Goal: Task Accomplishment & Management: Use online tool/utility

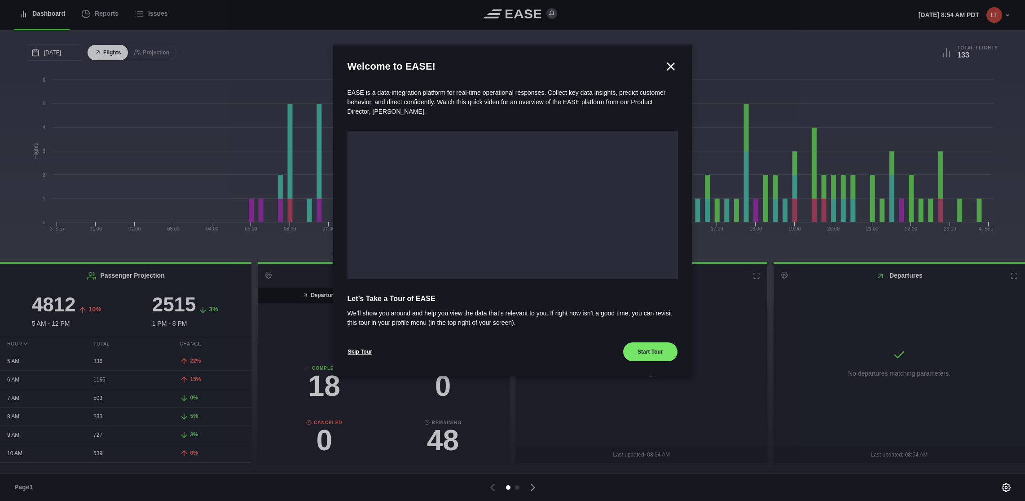
click at [676, 66] on icon at bounding box center [670, 66] width 13 height 13
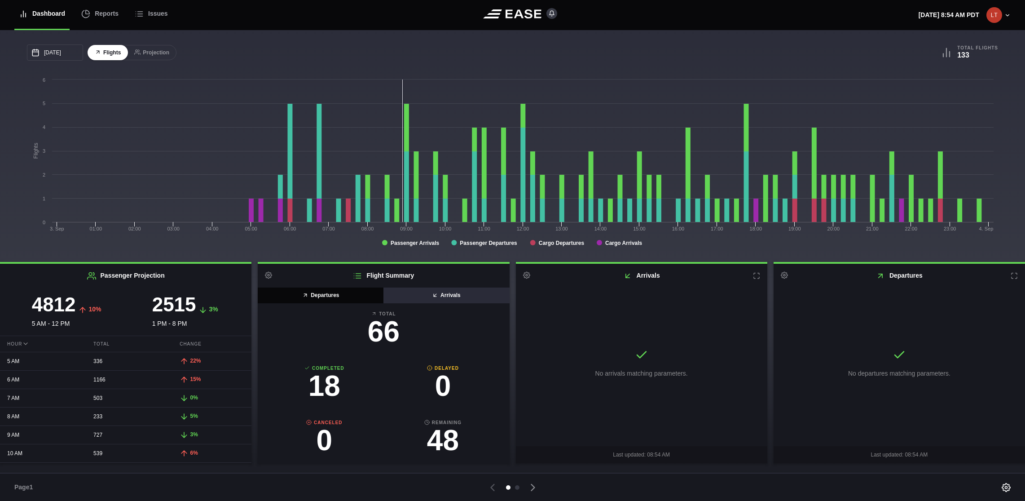
click at [462, 296] on button "Arrivals" at bounding box center [446, 295] width 126 height 16
click at [348, 296] on button "Departures" at bounding box center [321, 295] width 126 height 16
click at [444, 296] on button "Arrivals" at bounding box center [446, 295] width 126 height 16
click at [338, 296] on button "Departures" at bounding box center [321, 295] width 126 height 16
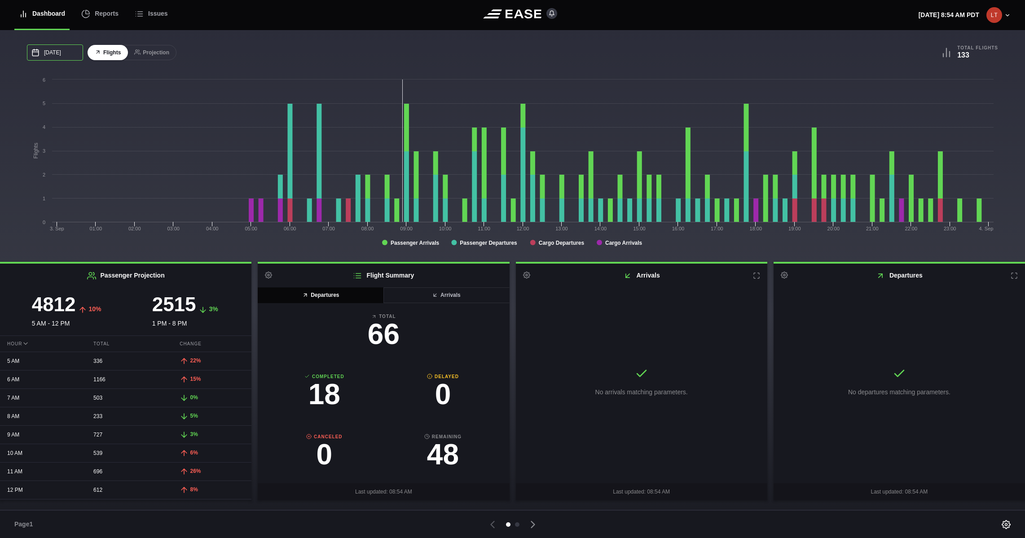
click at [55, 52] on input "09/03/2025" at bounding box center [55, 52] width 56 height 16
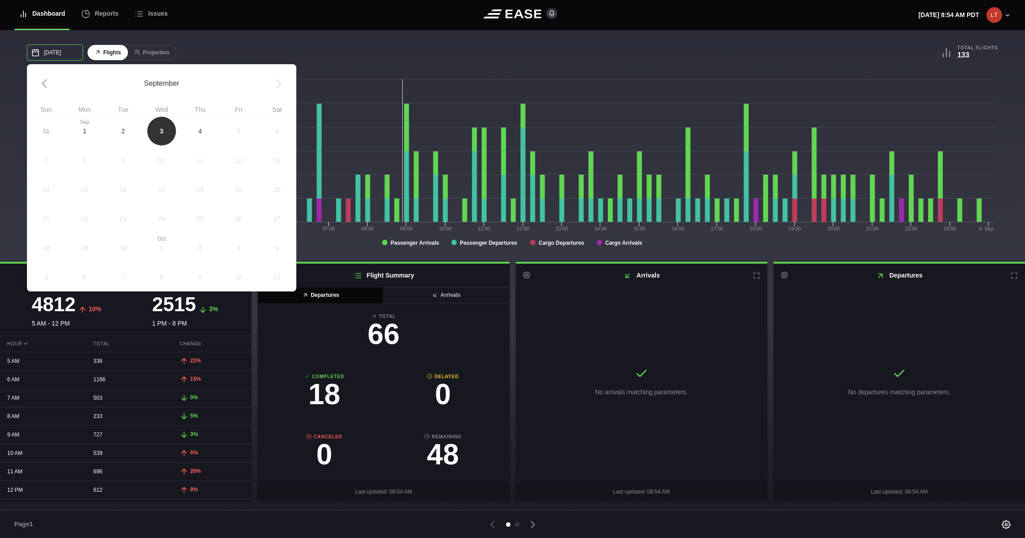
click at [60, 51] on input "09/03/2025" at bounding box center [55, 52] width 56 height 16
click at [128, 127] on span "2" at bounding box center [123, 130] width 39 height 29
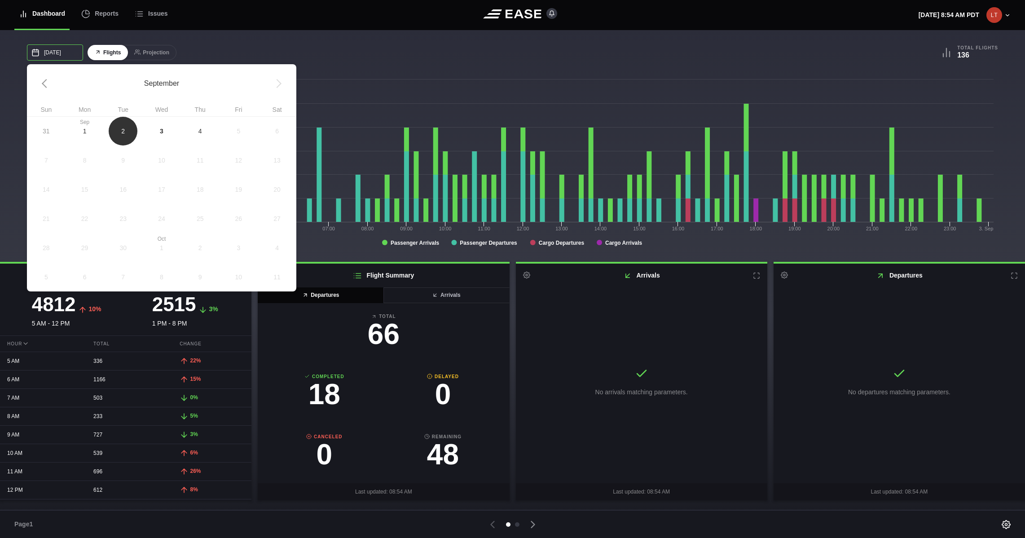
click at [54, 51] on input "09/02/2025" at bounding box center [55, 52] width 56 height 16
click at [84, 127] on span "1" at bounding box center [85, 130] width 4 height 9
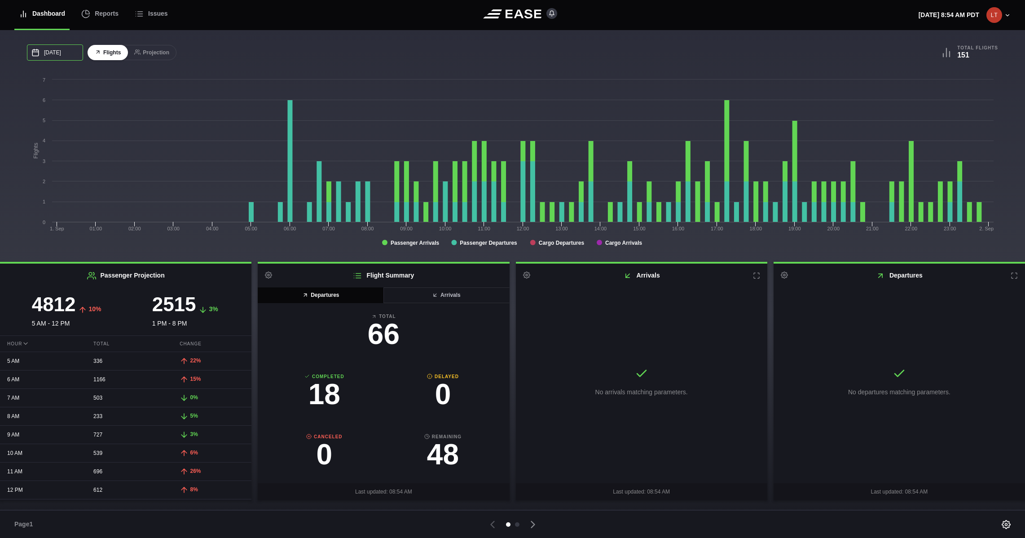
click at [60, 54] on input "09/01/2025" at bounding box center [55, 52] width 56 height 16
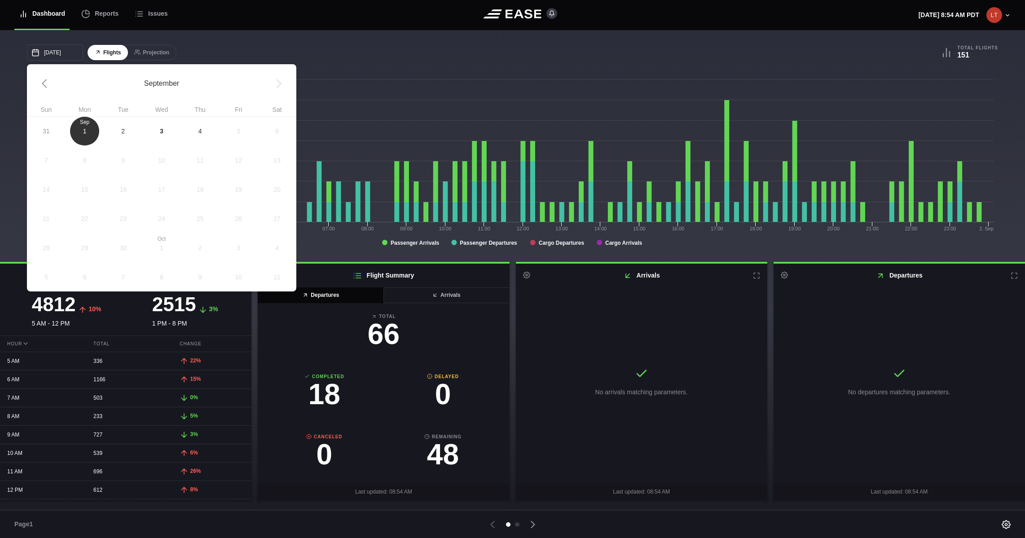
click at [198, 134] on span "4" at bounding box center [200, 130] width 39 height 29
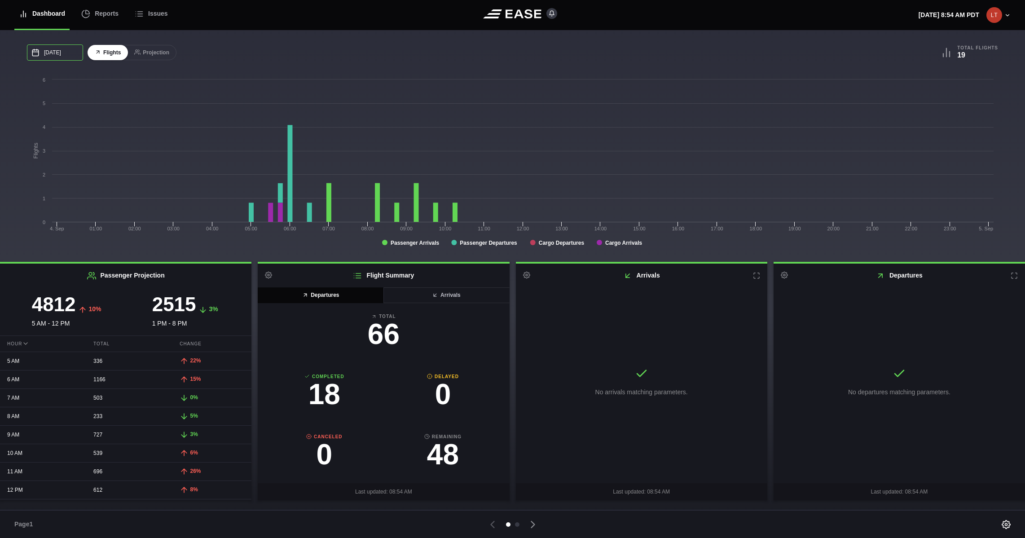
click at [64, 49] on input "09/04/2025" at bounding box center [55, 52] width 56 height 16
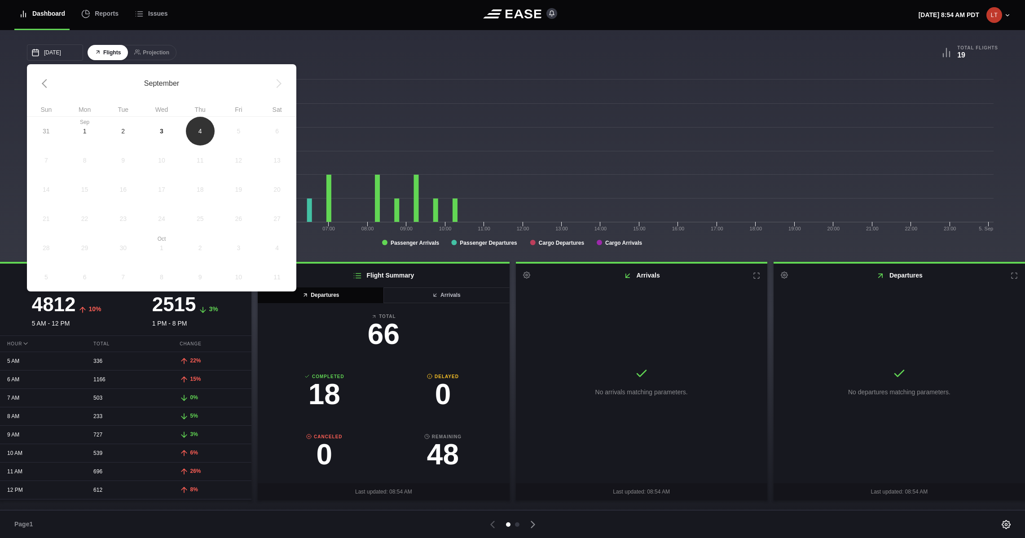
click at [160, 126] on span "3" at bounding box center [162, 130] width 4 height 9
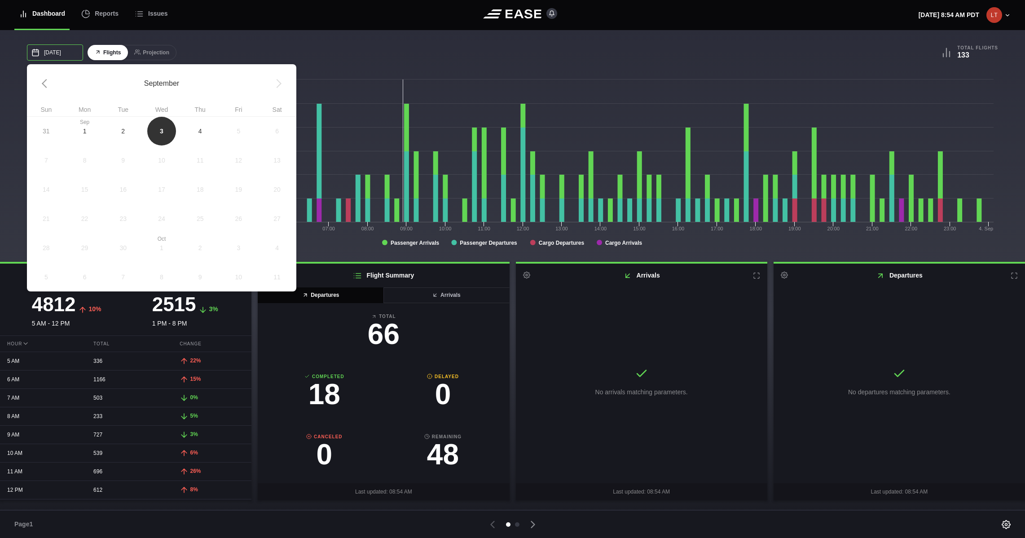
click at [49, 48] on input "09/03/2025" at bounding box center [55, 52] width 56 height 16
click at [123, 132] on span "2" at bounding box center [123, 130] width 4 height 9
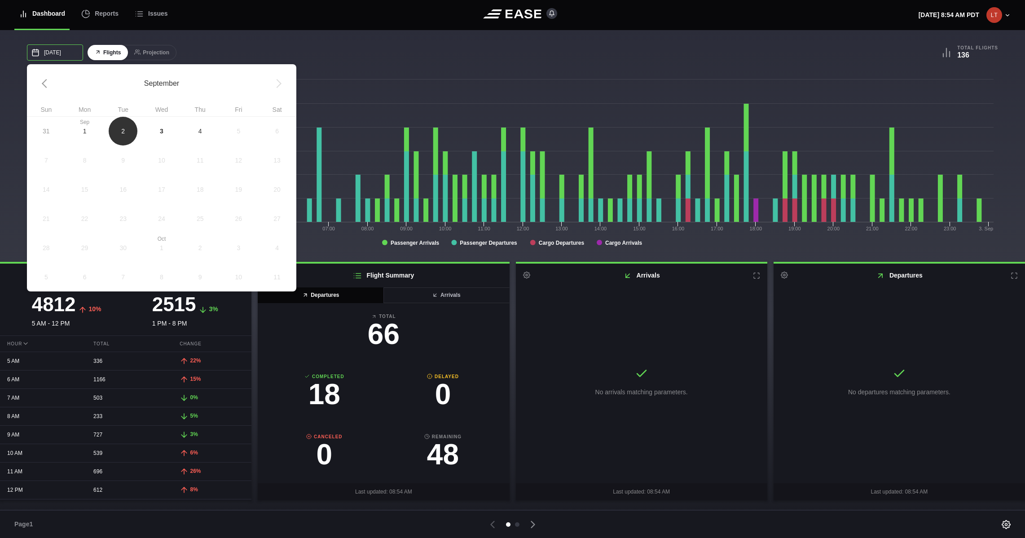
click at [53, 57] on input "09/02/2025" at bounding box center [55, 52] width 56 height 16
click at [85, 132] on span "1" at bounding box center [85, 130] width 4 height 9
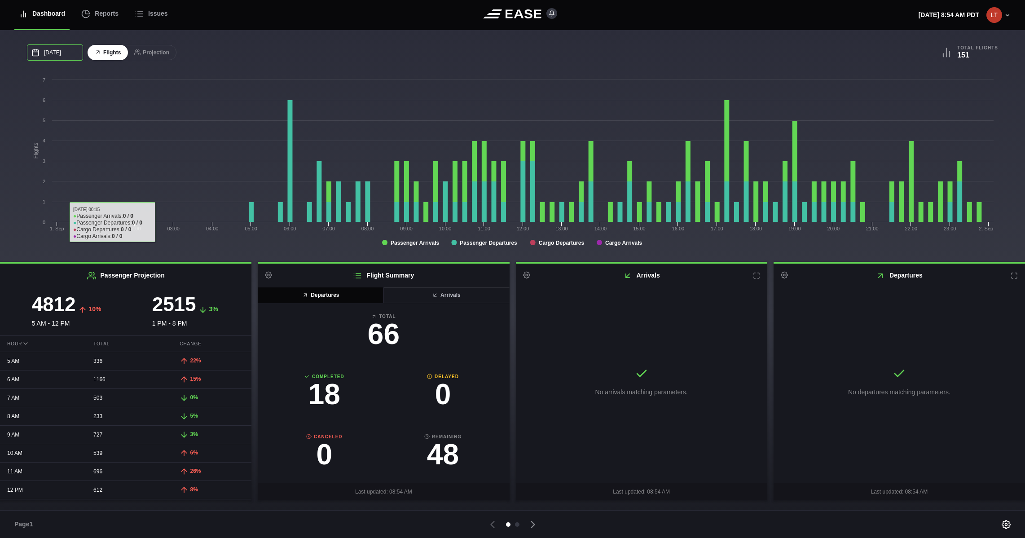
click at [59, 46] on input "09/01/2025" at bounding box center [55, 52] width 56 height 16
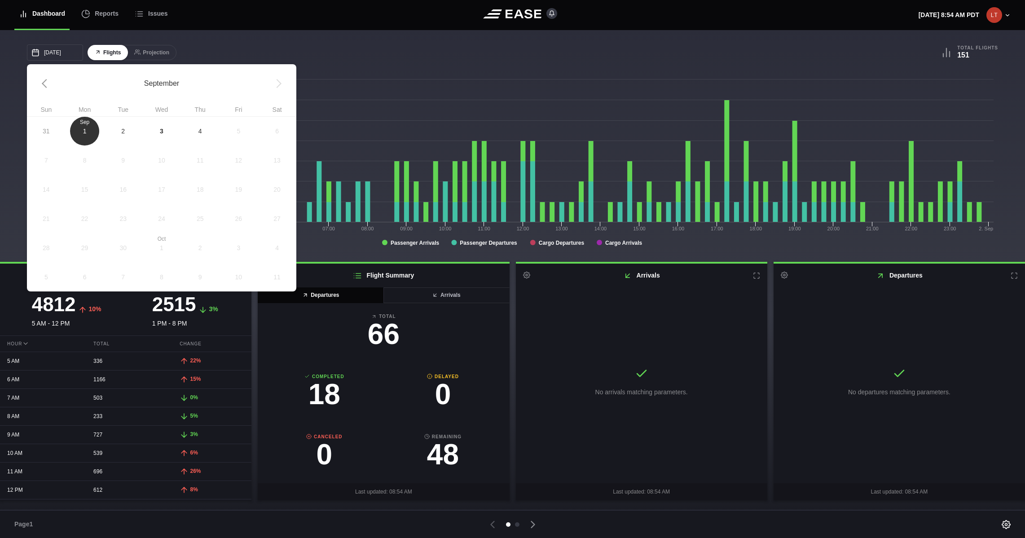
click at [53, 129] on span "31" at bounding box center [46, 130] width 39 height 29
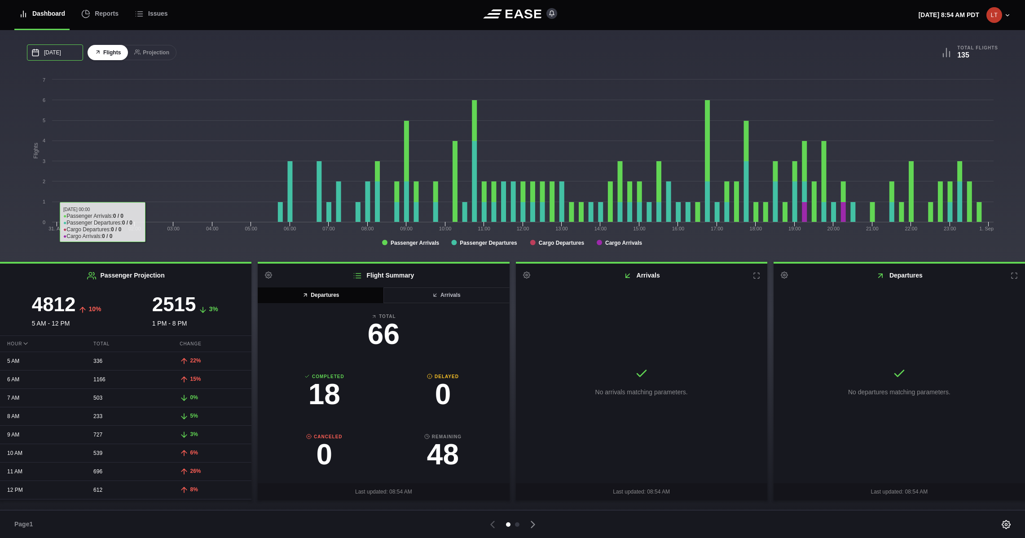
click at [52, 48] on input "08/31/2025" at bounding box center [55, 52] width 56 height 16
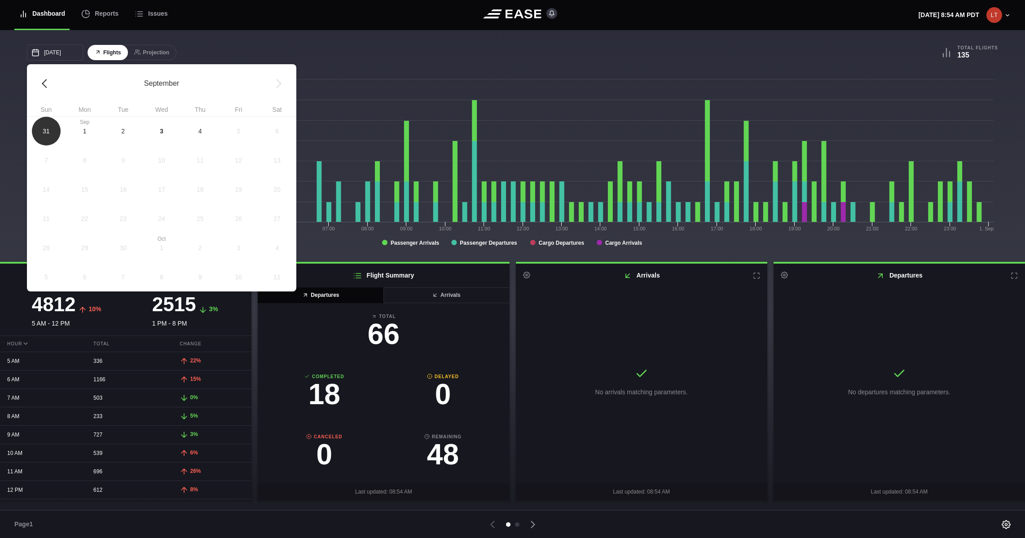
click at [44, 83] on link at bounding box center [46, 83] width 39 height 39
click at [248, 251] on span "29" at bounding box center [239, 247] width 39 height 29
type input "08/29/2025"
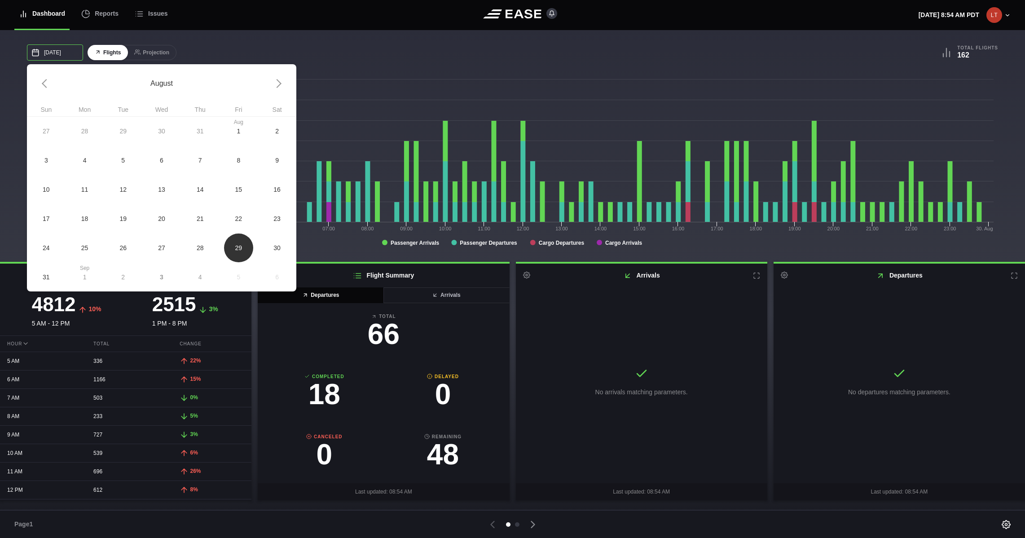
click at [58, 53] on input "08/29/2025" at bounding box center [55, 52] width 56 height 16
click at [366, 276] on h2 "Flight Summary Settings" at bounding box center [383, 276] width 251 height 24
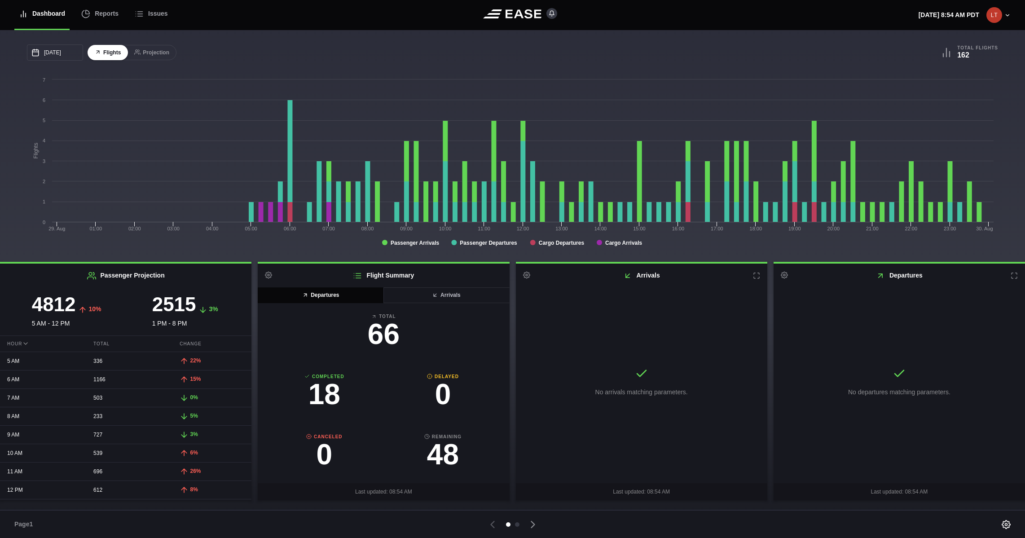
click at [348, 275] on h2 "Flight Summary Settings" at bounding box center [383, 276] width 251 height 24
click at [267, 272] on icon at bounding box center [268, 275] width 7 height 7
click at [282, 291] on link "Settings" at bounding box center [312, 293] width 104 height 18
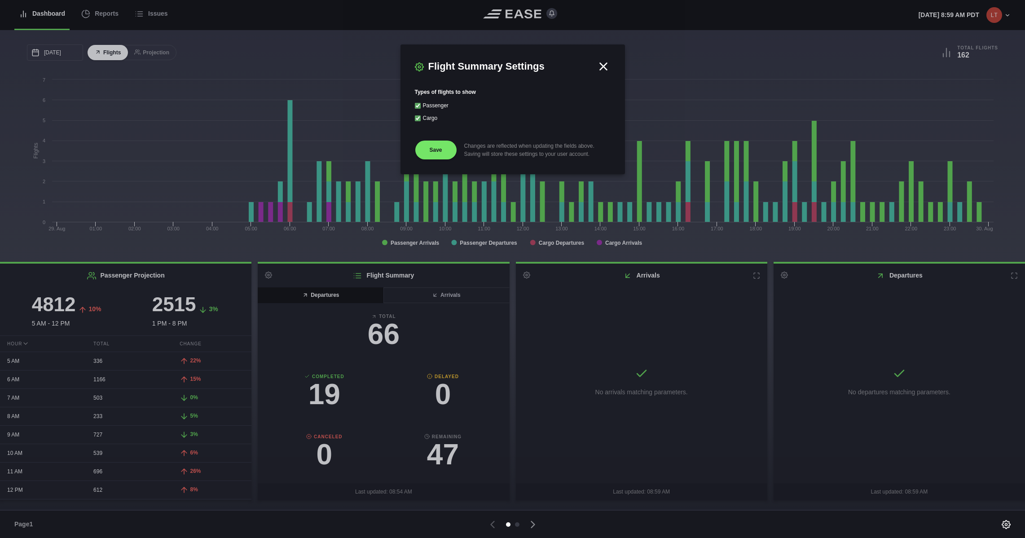
click at [600, 65] on icon at bounding box center [603, 66] width 13 height 13
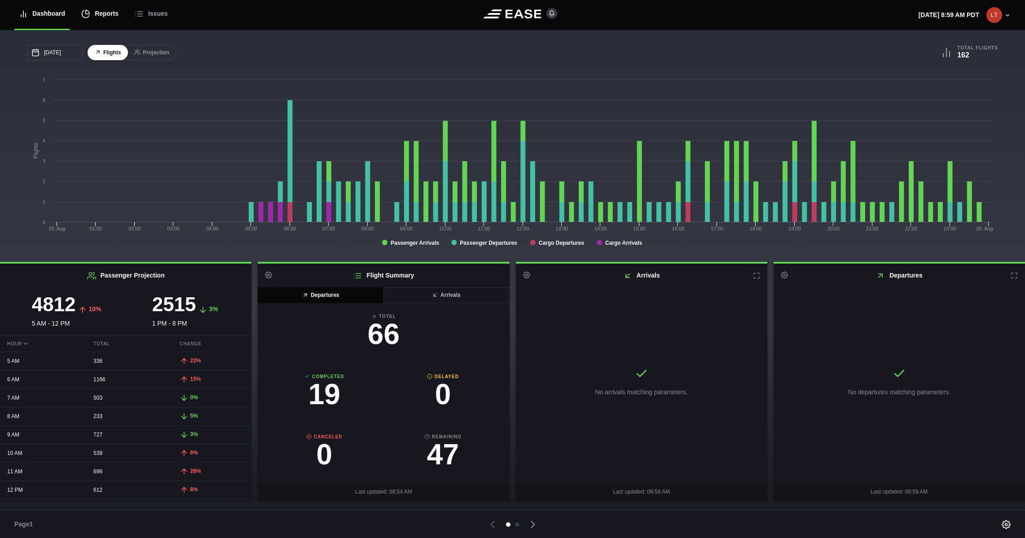
click at [104, 8] on div "Reports" at bounding box center [99, 14] width 37 height 30
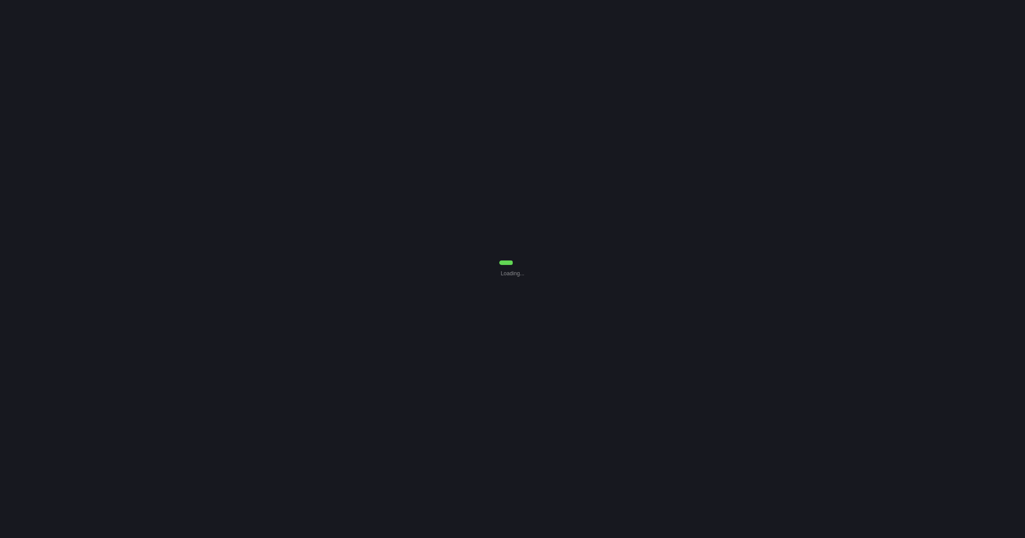
select select "7"
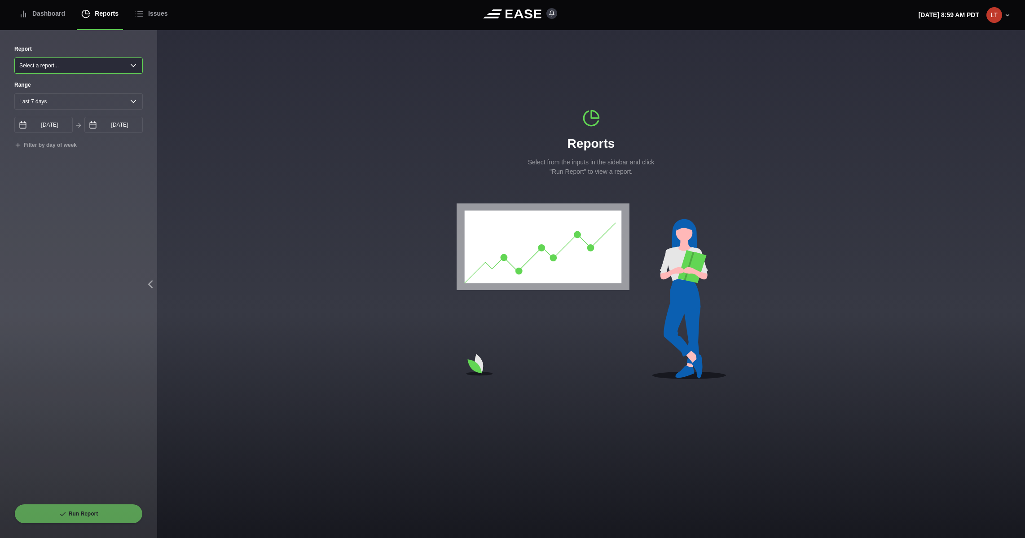
click at [67, 68] on select "Select a report... Arrivals Common Use Daily Throughput Departures Passenger Pr…" at bounding box center [78, 65] width 128 height 16
select select "Departures"
click at [14, 57] on select "Select a report... Arrivals Common Use Daily Throughput Departures Passenger Pr…" at bounding box center [78, 65] width 128 height 16
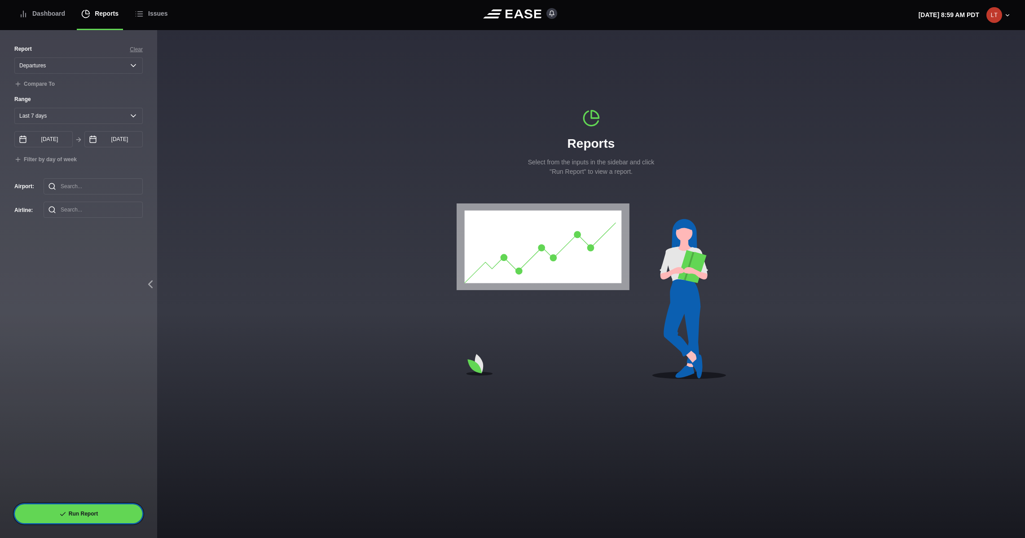
click at [91, 500] on button "Run Report" at bounding box center [78, 514] width 128 height 20
select select "Departures"
select select "7"
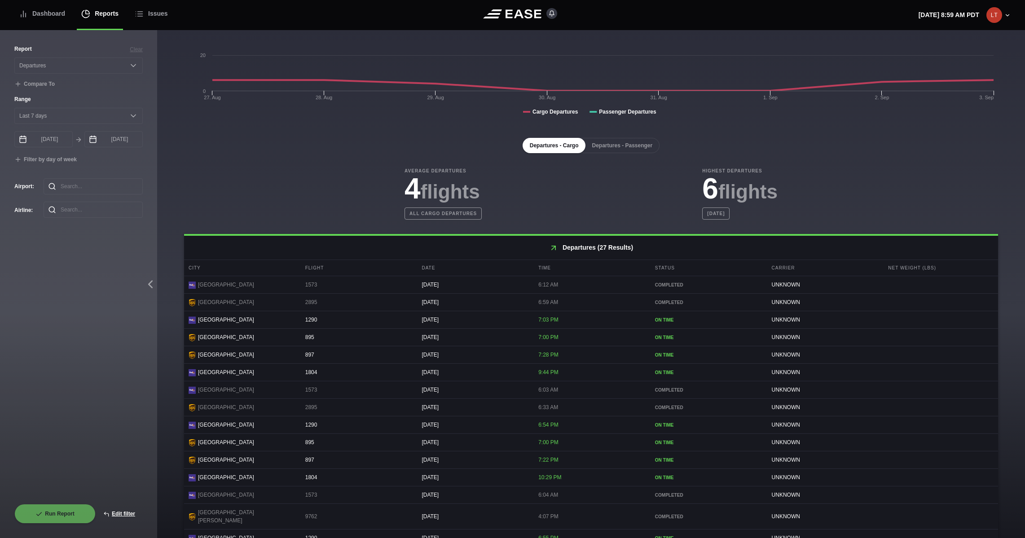
scroll to position [122, 0]
click at [626, 149] on button "Departures - Passenger" at bounding box center [622, 144] width 75 height 15
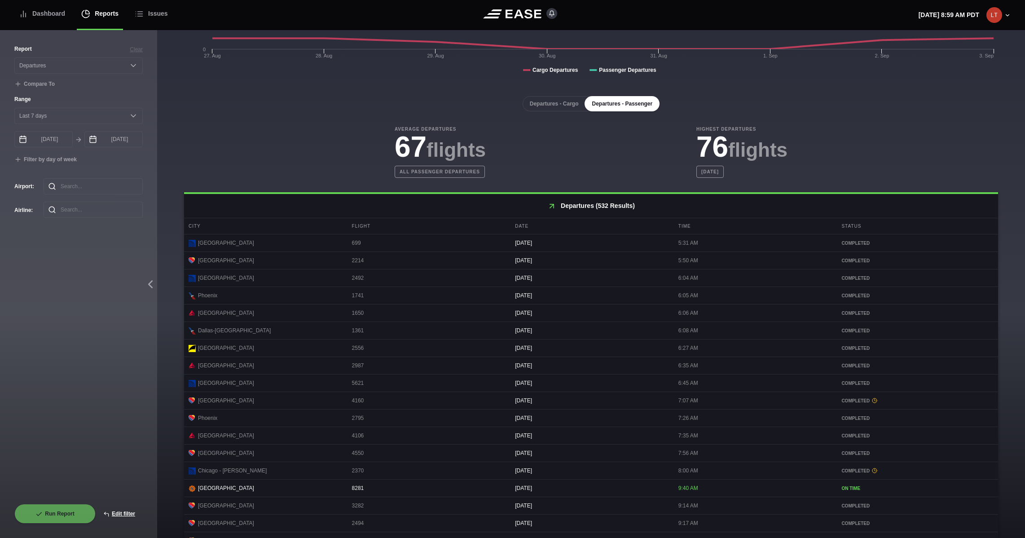
scroll to position [240, 0]
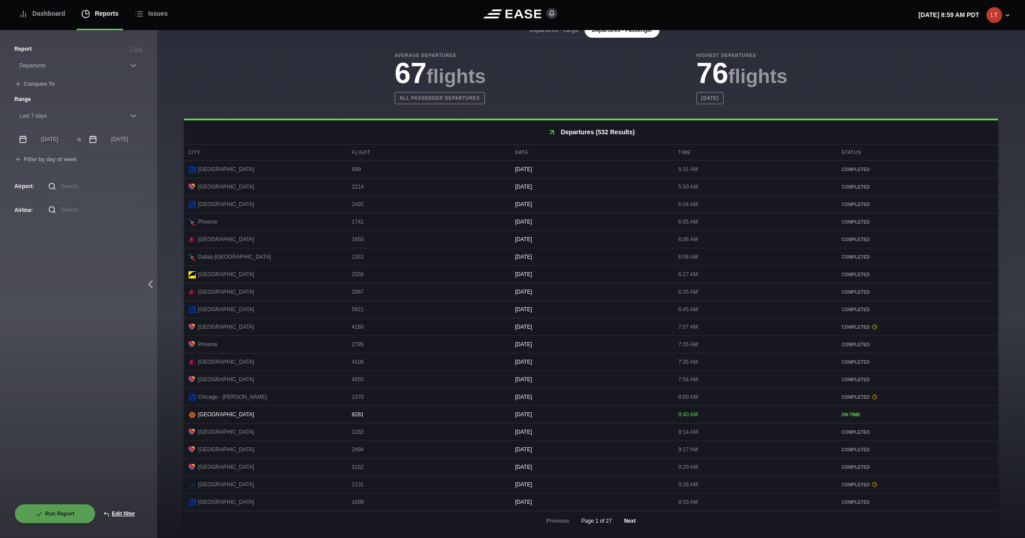
click at [630, 500] on button "Next" at bounding box center [630, 521] width 27 height 20
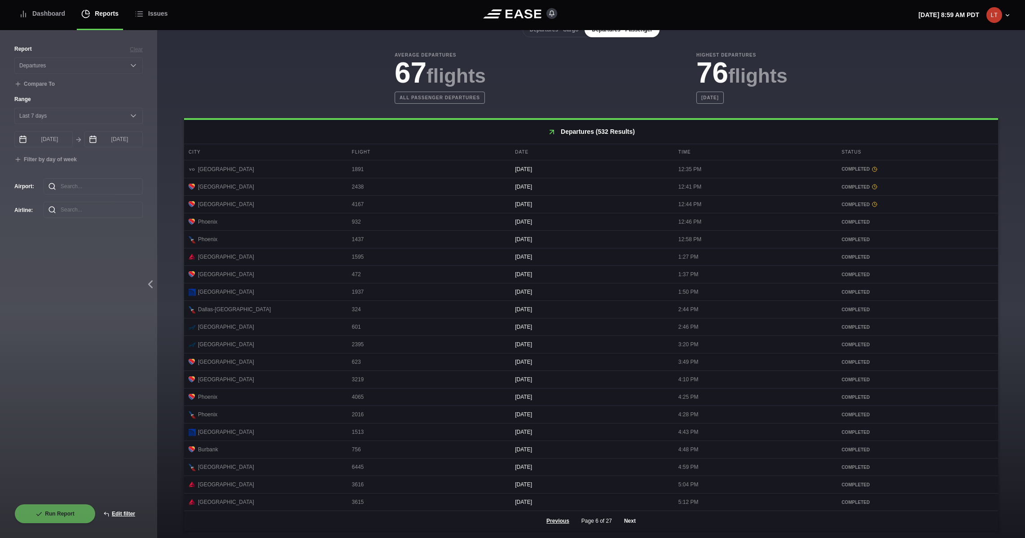
click at [630, 500] on button "Next" at bounding box center [630, 521] width 27 height 20
click at [630, 500] on button "Next" at bounding box center [631, 521] width 27 height 20
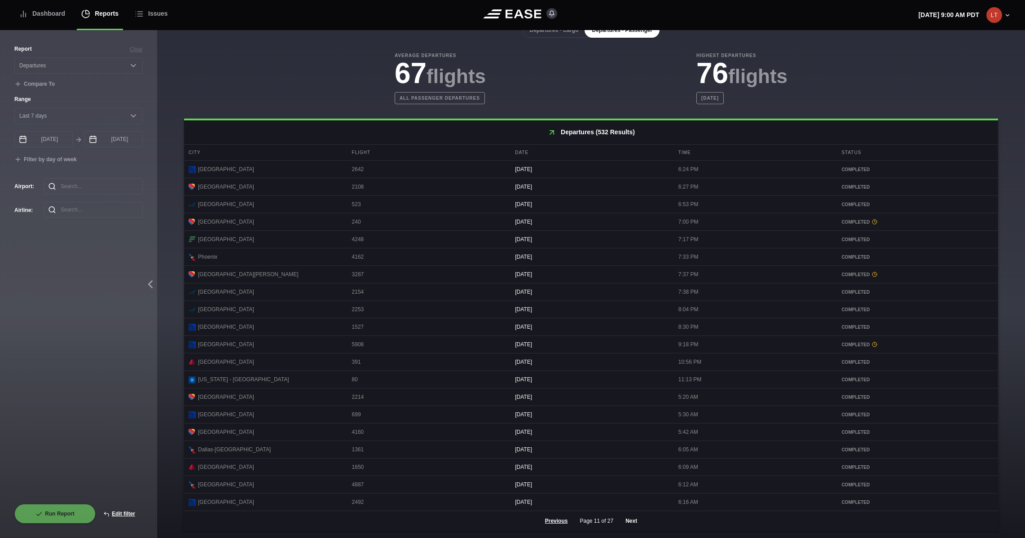
click at [630, 500] on button "Next" at bounding box center [631, 521] width 27 height 20
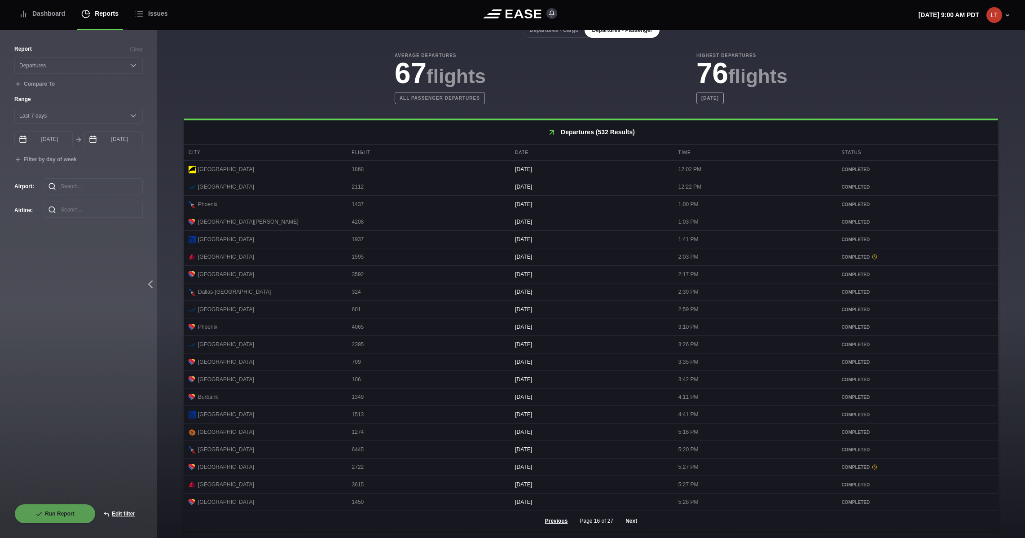
click at [630, 500] on button "Next" at bounding box center [631, 521] width 27 height 20
click at [552, 500] on button "Previous" at bounding box center [557, 521] width 38 height 20
click at [631, 500] on button "Next" at bounding box center [631, 521] width 27 height 20
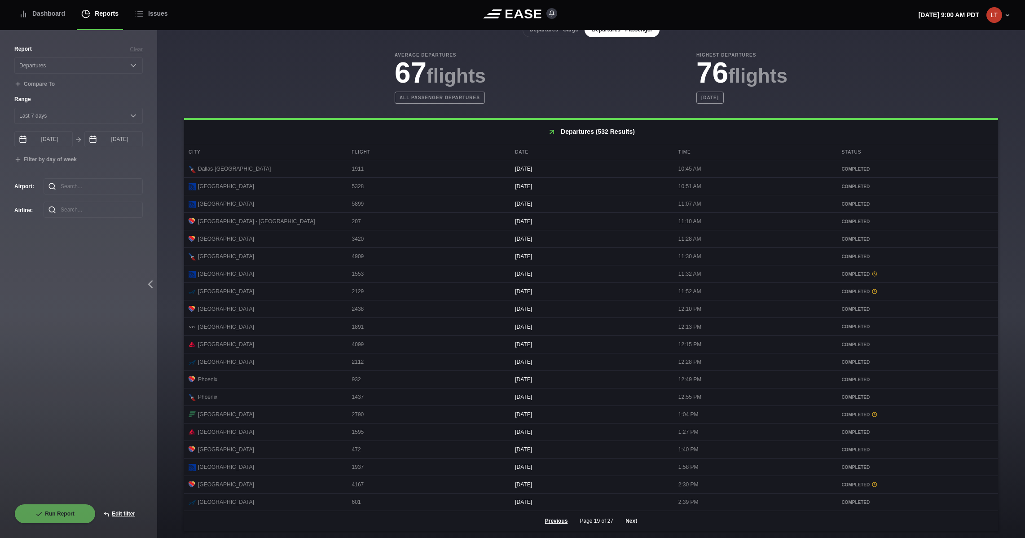
click at [631, 500] on button "Next" at bounding box center [631, 521] width 27 height 20
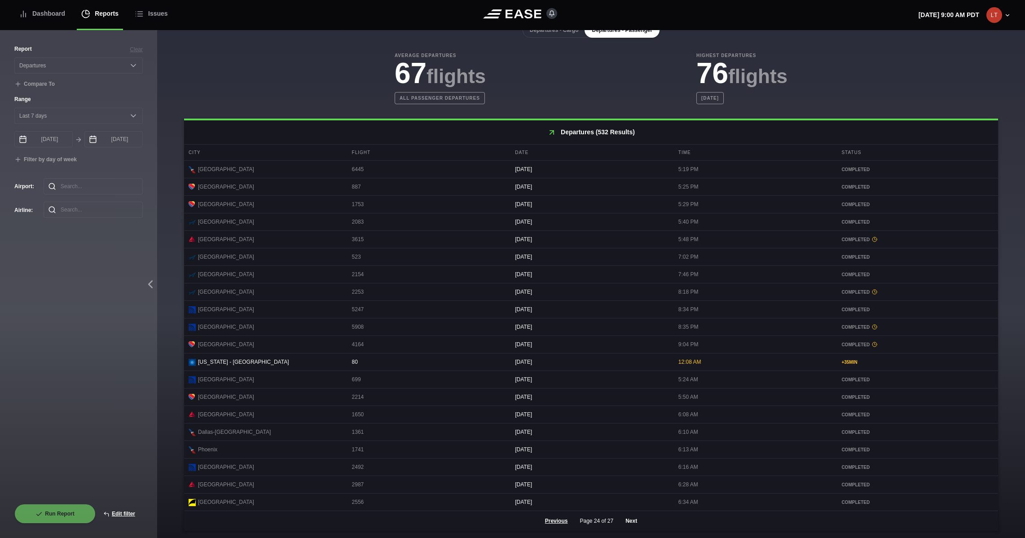
click at [631, 500] on button "Next" at bounding box center [631, 521] width 27 height 20
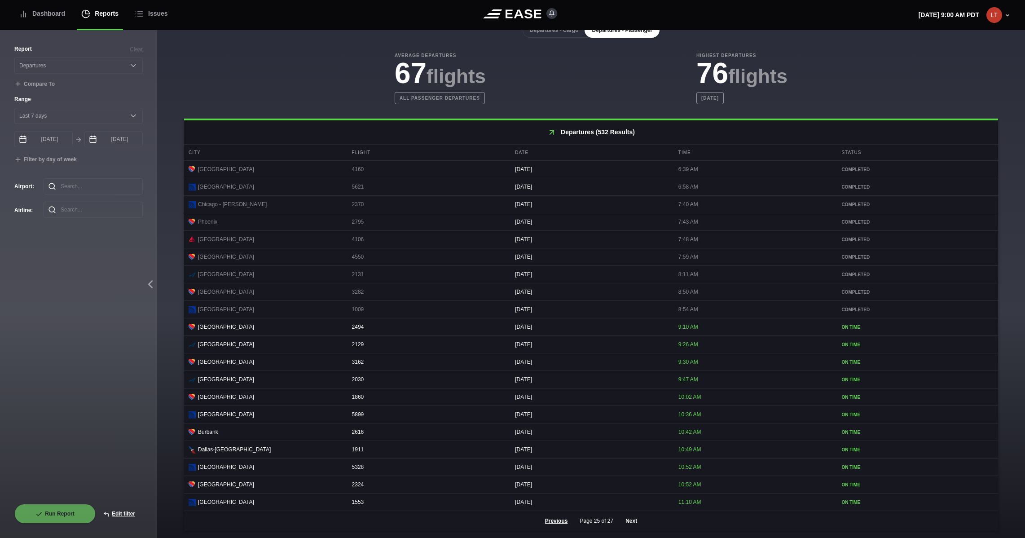
click at [631, 500] on button "Next" at bounding box center [631, 521] width 27 height 20
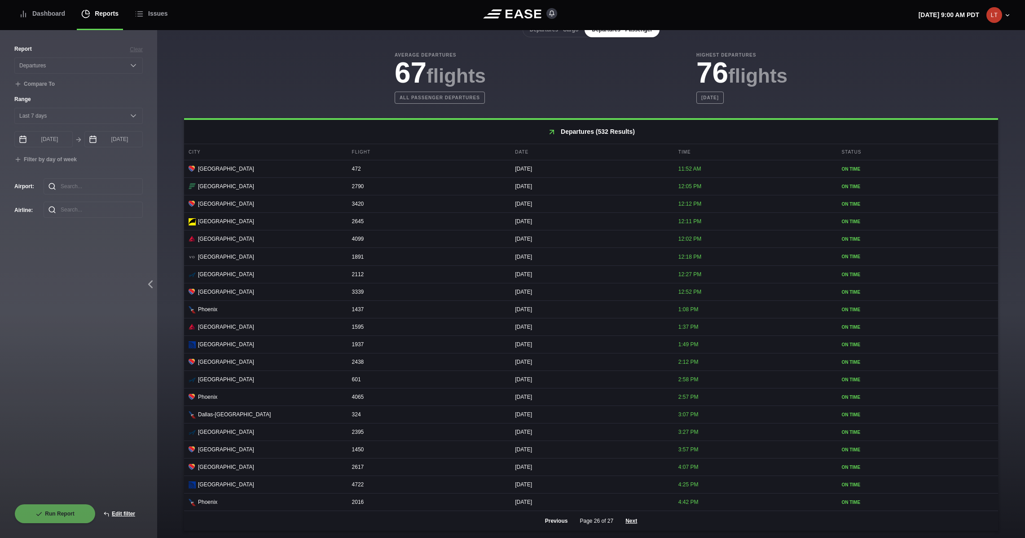
click at [549, 500] on button "Previous" at bounding box center [557, 521] width 38 height 20
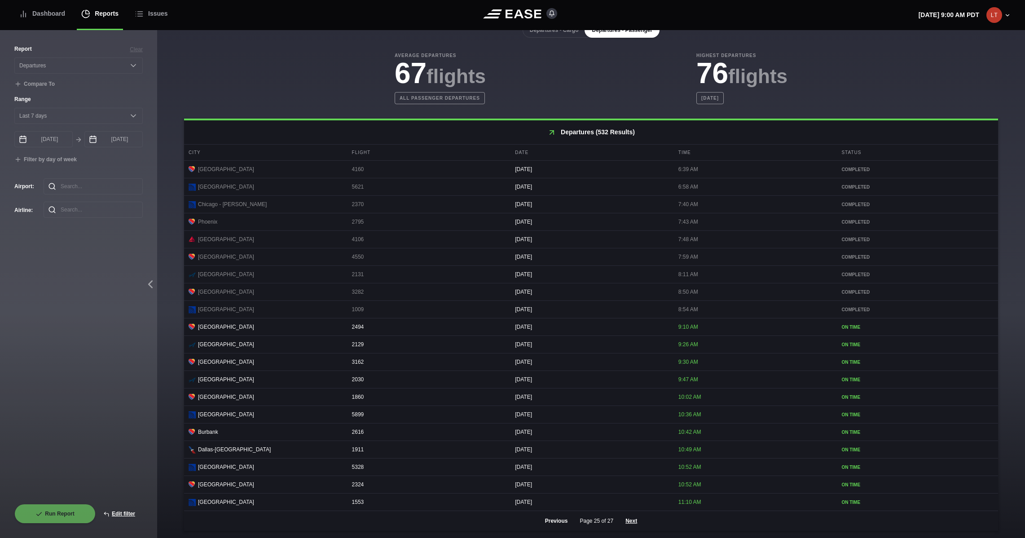
click at [549, 500] on button "Previous" at bounding box center [557, 521] width 38 height 20
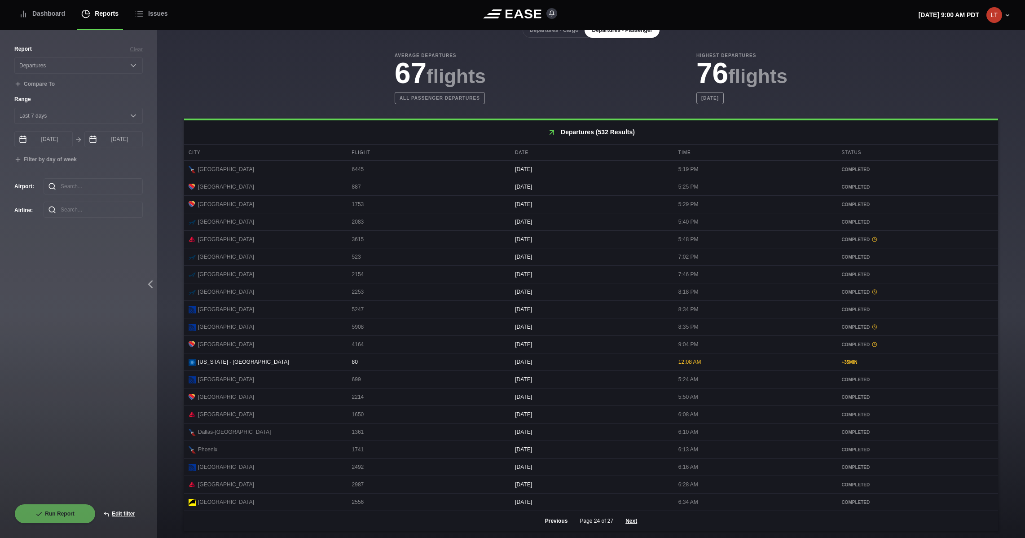
click at [549, 500] on button "Previous" at bounding box center [557, 521] width 38 height 20
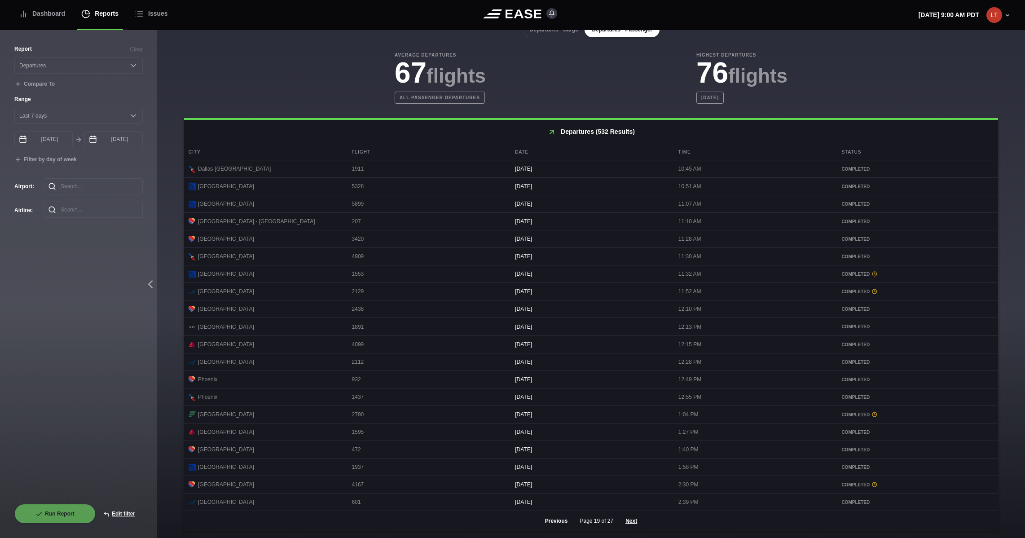
click at [549, 500] on button "Previous" at bounding box center [557, 521] width 38 height 20
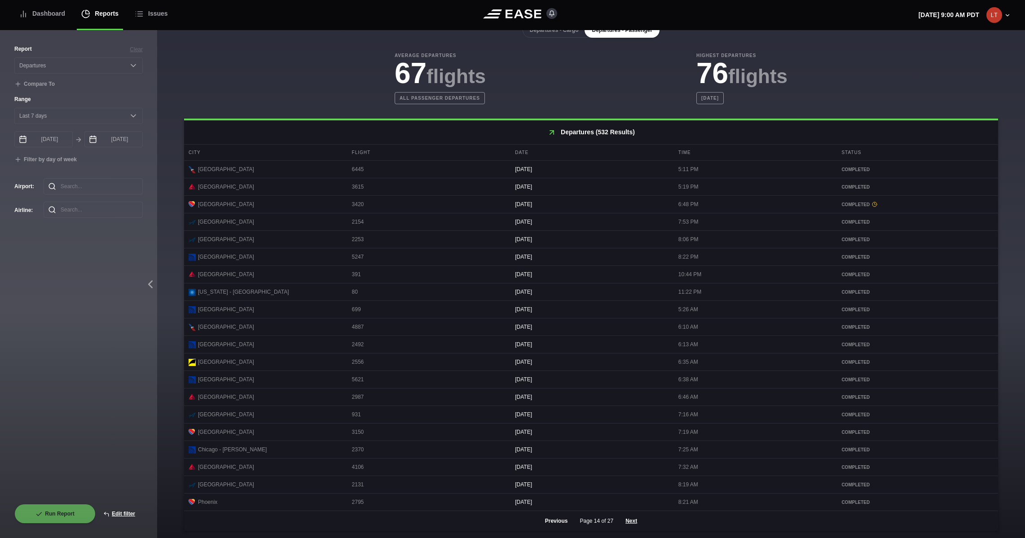
click at [549, 500] on button "Previous" at bounding box center [557, 521] width 38 height 20
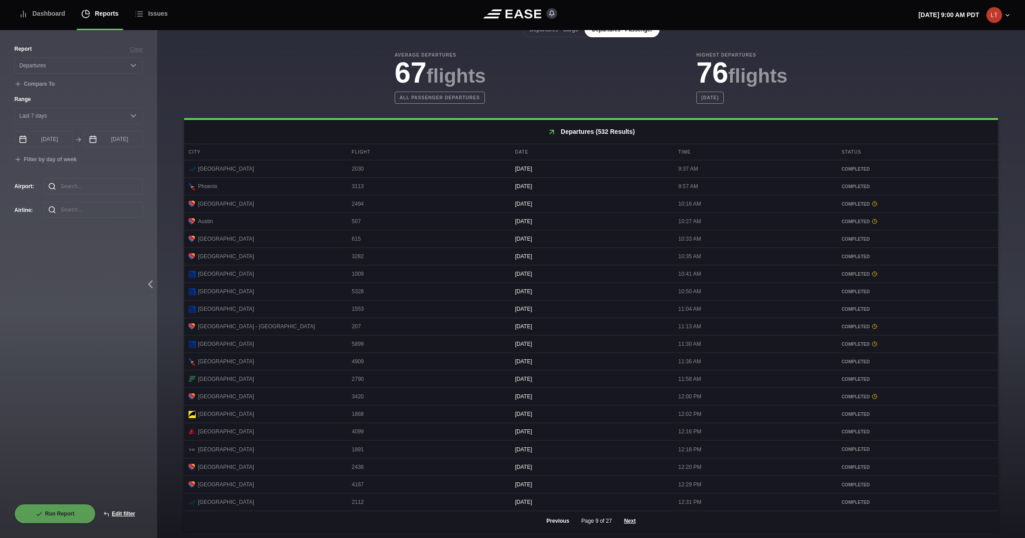
click at [549, 500] on button "Previous" at bounding box center [558, 521] width 38 height 20
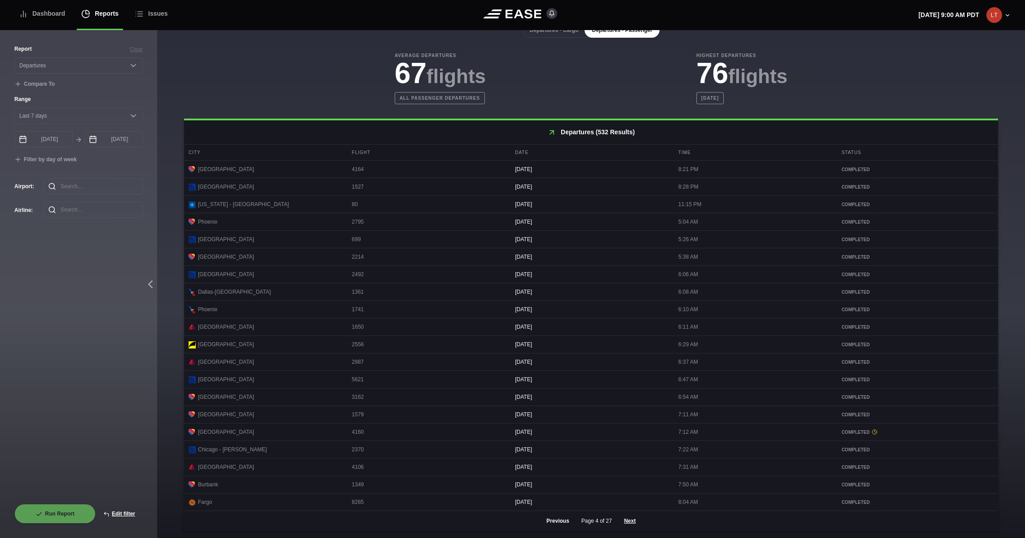
click at [549, 500] on button "Previous" at bounding box center [558, 521] width 38 height 20
click at [549, 500] on div "Previous Page 1 of 27 Next" at bounding box center [591, 521] width 814 height 20
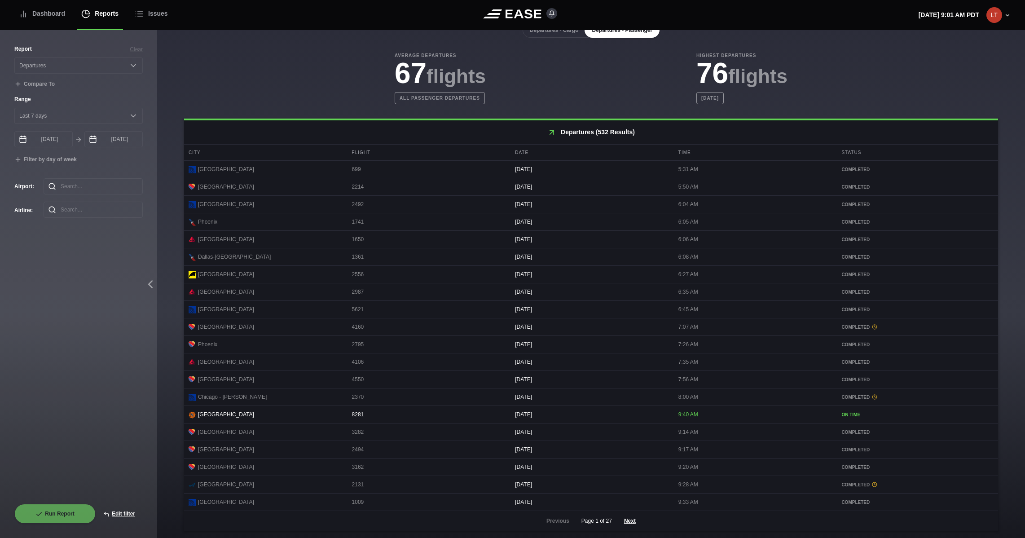
scroll to position [0, 0]
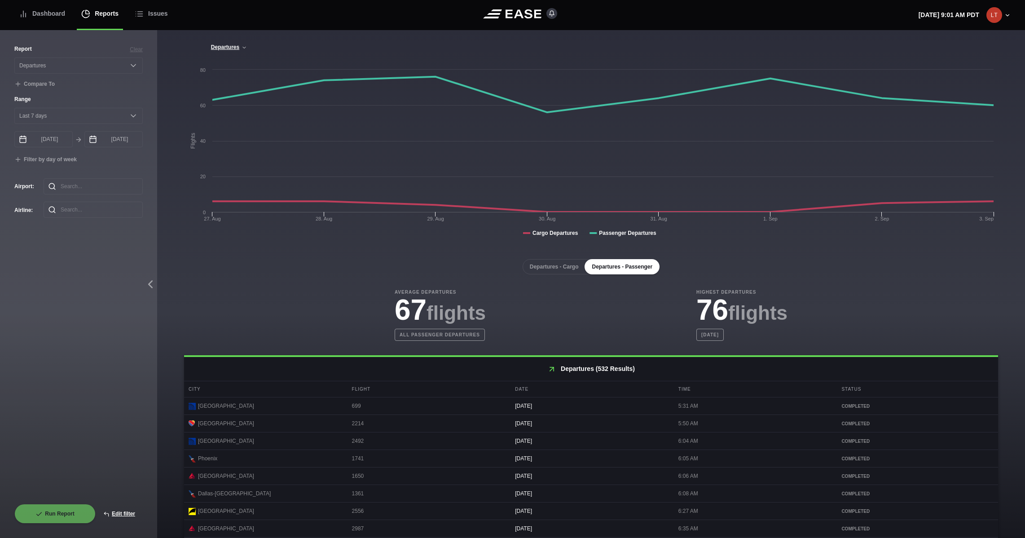
drag, startPoint x: 82, startPoint y: 48, endPoint x: 83, endPoint y: 54, distance: 6.4
click at [82, 48] on div "Report Clear" at bounding box center [78, 49] width 128 height 8
click at [112, 500] on button "Edit filter" at bounding box center [119, 514] width 47 height 20
select select "Departures"
select select "0"
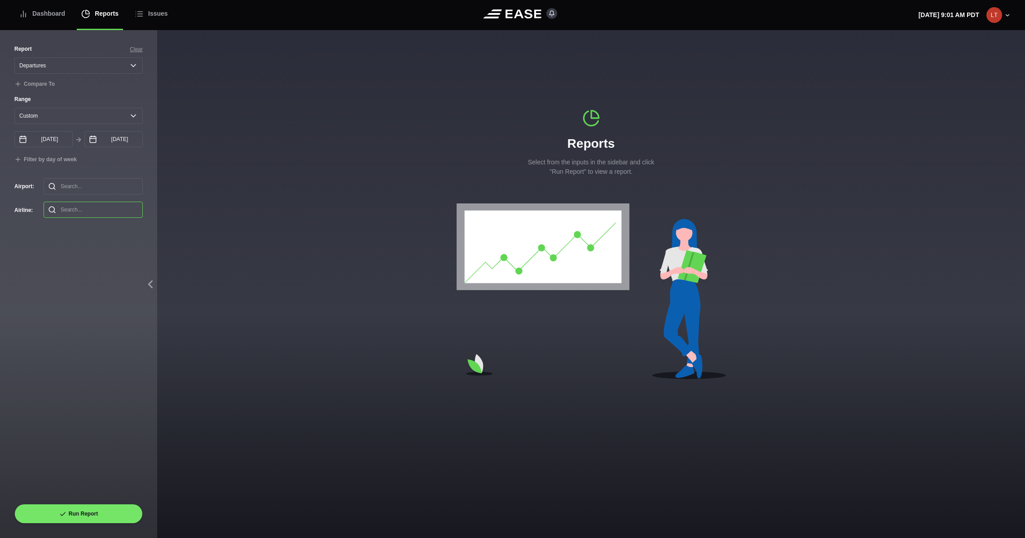
click at [68, 210] on input "text" at bounding box center [93, 210] width 99 height 16
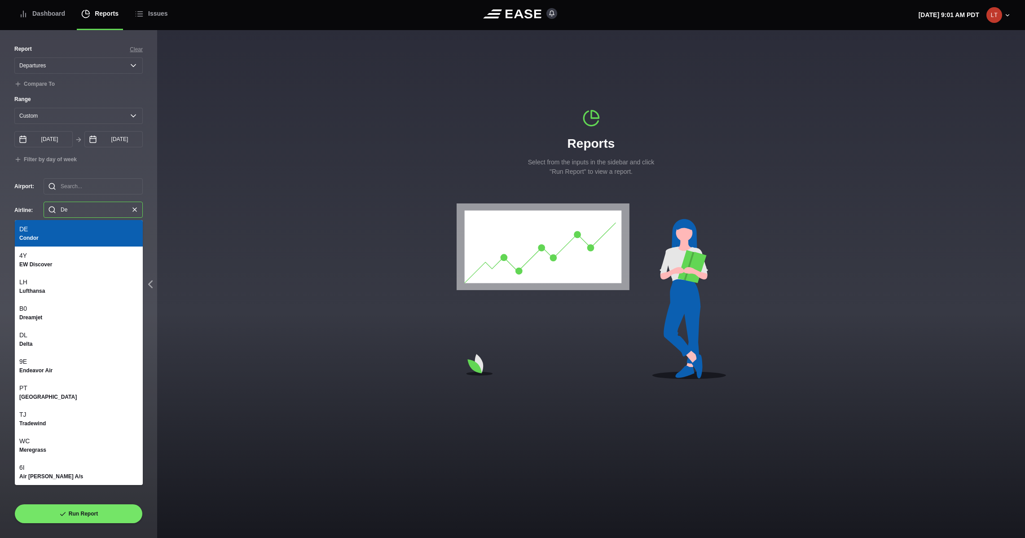
type input "Del"
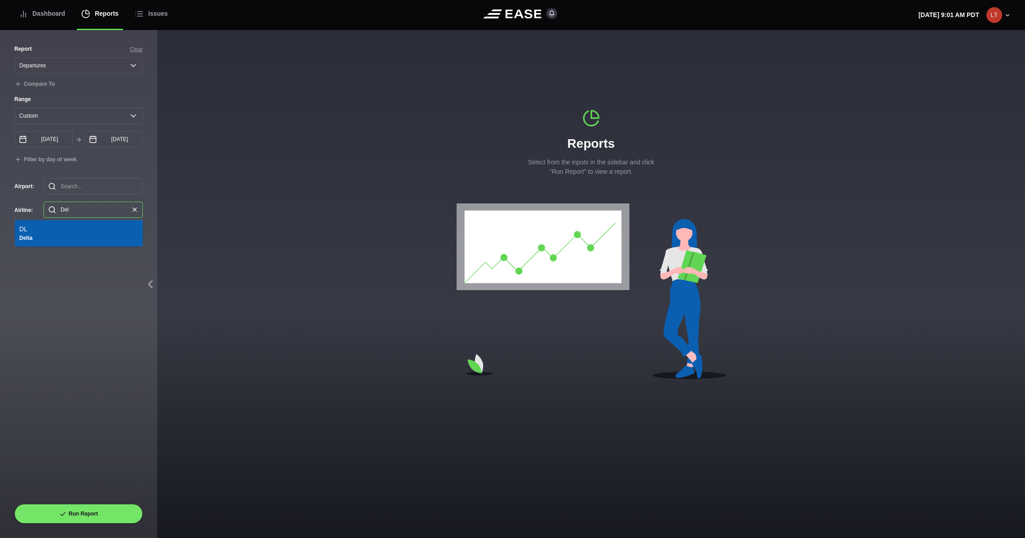
click at [43, 233] on li "DL Delta" at bounding box center [79, 233] width 128 height 26
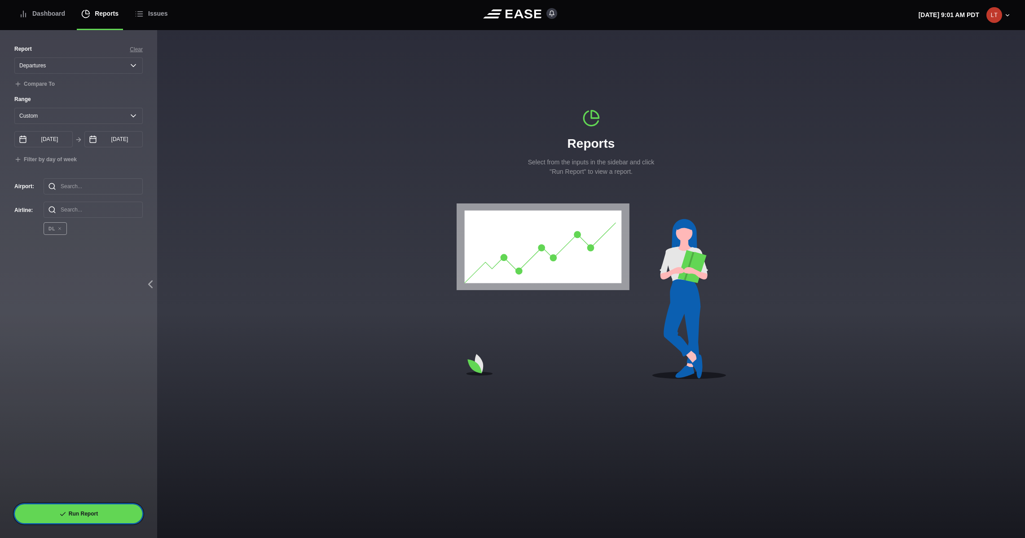
click at [106, 500] on button "Run Report" at bounding box center [78, 514] width 128 height 20
select select "Departures"
select select "7"
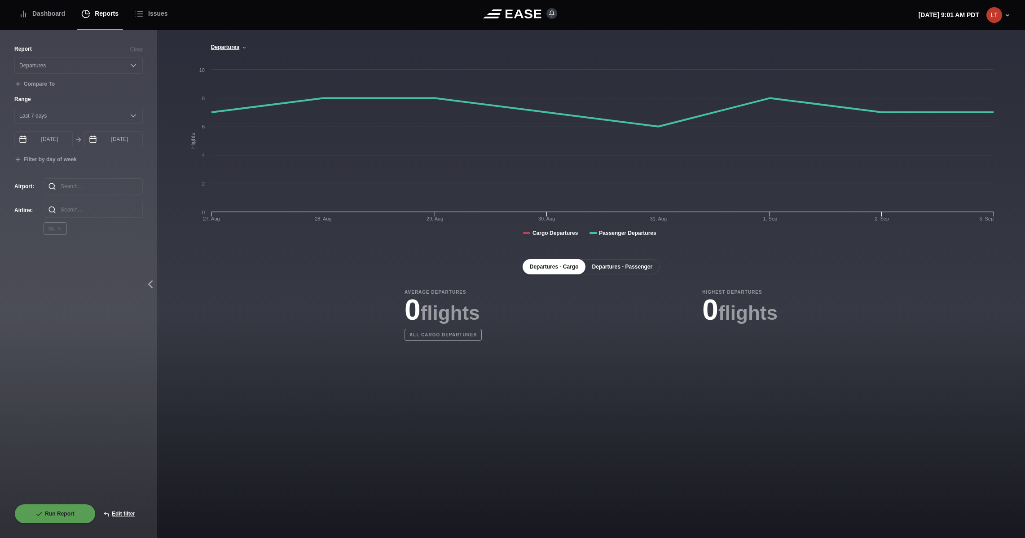
click at [632, 266] on button "Departures - Passenger" at bounding box center [622, 266] width 75 height 15
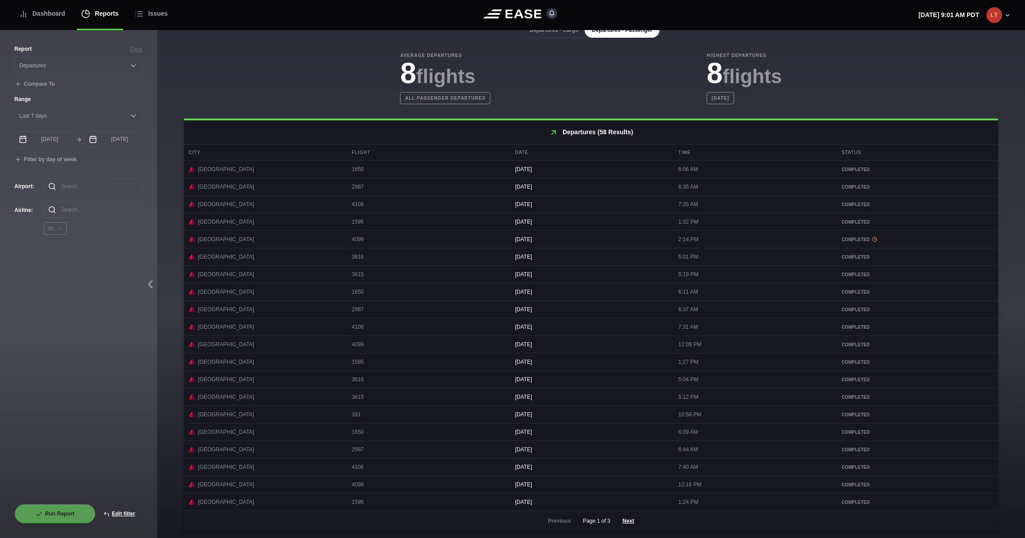
scroll to position [240, 0]
click at [624, 500] on button "Next" at bounding box center [628, 521] width 27 height 20
click at [626, 500] on button "Next" at bounding box center [628, 521] width 27 height 20
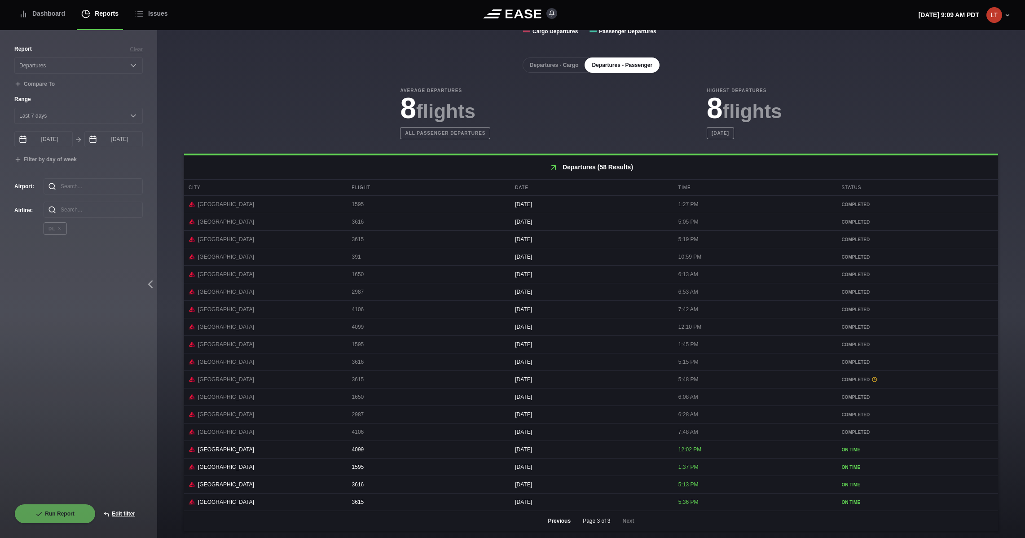
click at [556, 500] on button "Previous" at bounding box center [559, 521] width 38 height 20
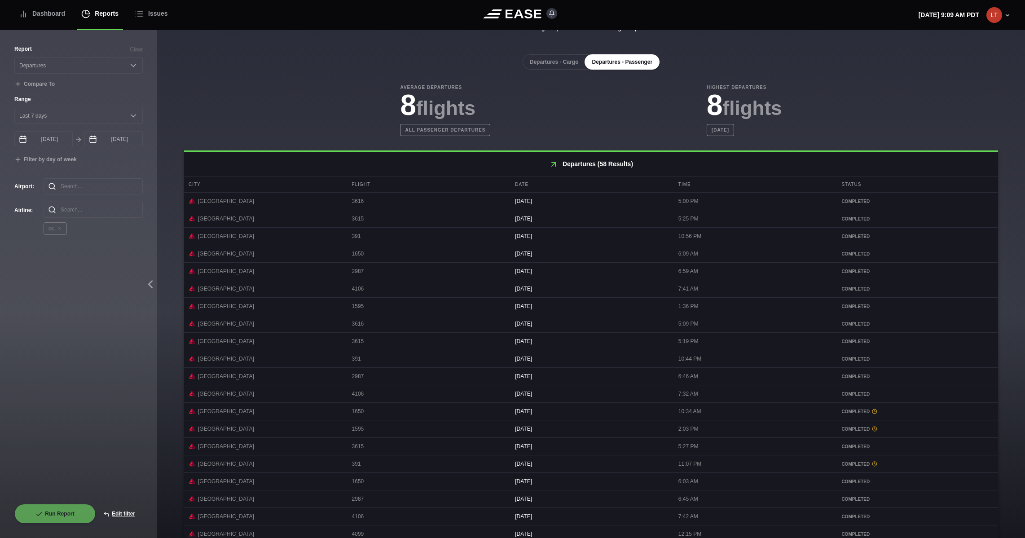
scroll to position [240, 0]
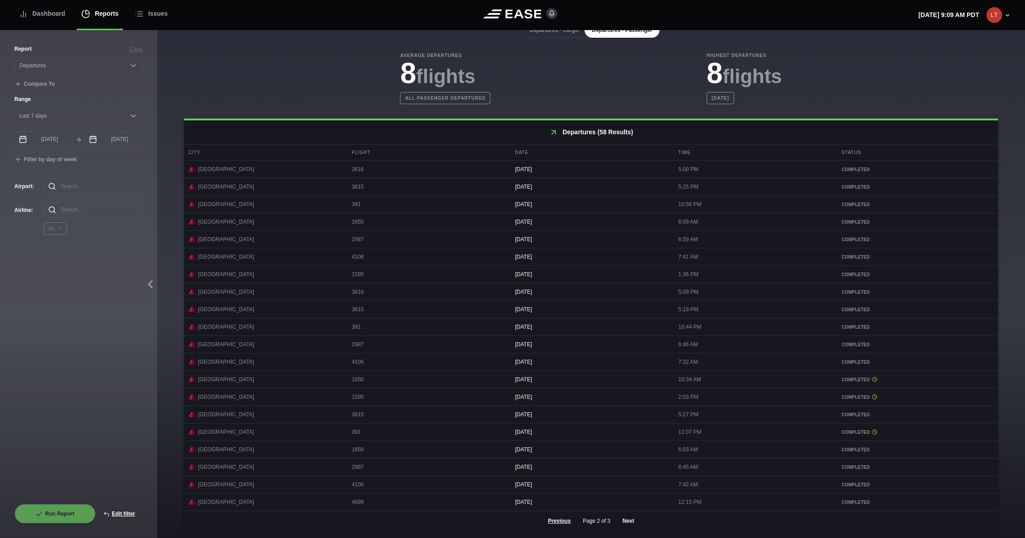
click at [631, 500] on button "Next" at bounding box center [628, 521] width 27 height 20
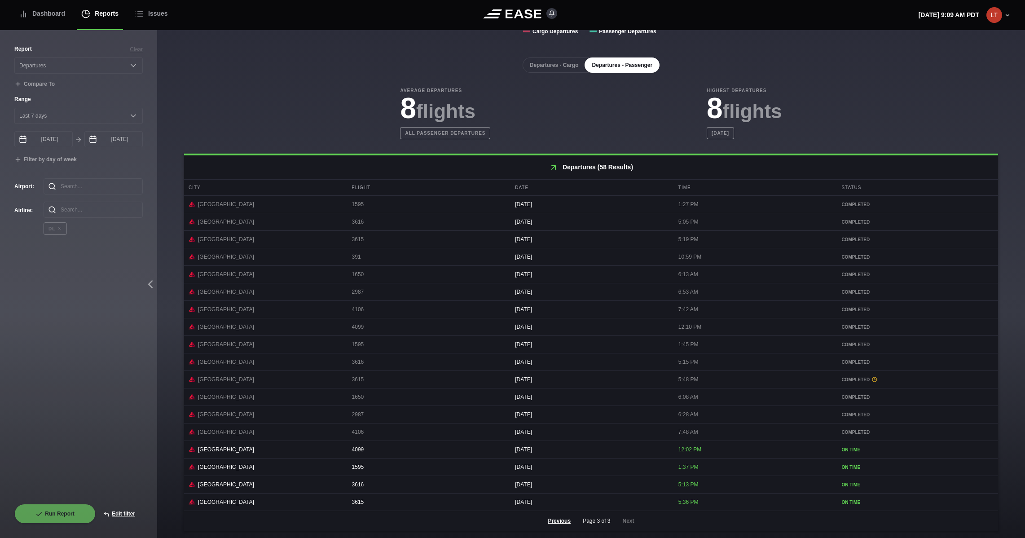
scroll to position [205, 0]
click at [120, 500] on button "Edit filter" at bounding box center [119, 514] width 47 height 20
select select "Departures"
select select "0"
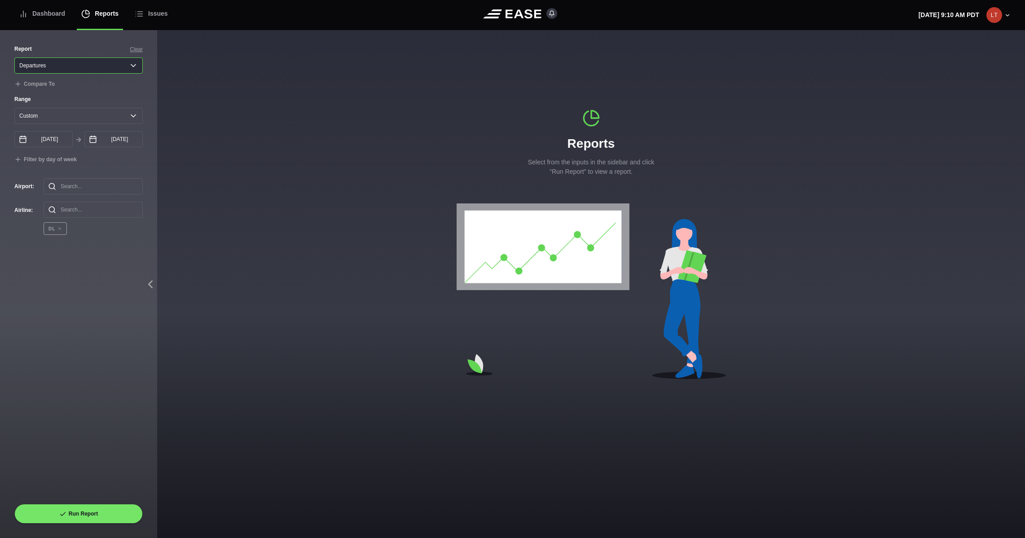
click at [111, 64] on select "Select a report... Arrivals Common Use Daily Throughput Departures Passenger Pr…" at bounding box center [78, 65] width 128 height 16
select select "Arrivals"
click at [14, 57] on select "Select a report... Arrivals Common Use Daily Throughput Departures Passenger Pr…" at bounding box center [78, 65] width 128 height 16
click at [90, 500] on button "Run Report" at bounding box center [78, 514] width 128 height 20
select select "Arrivals"
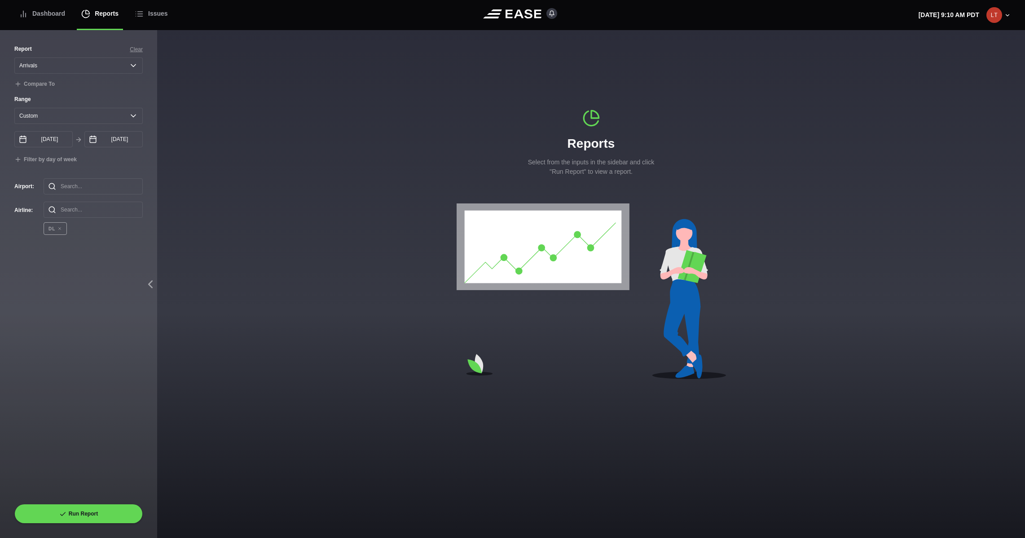
select select "7"
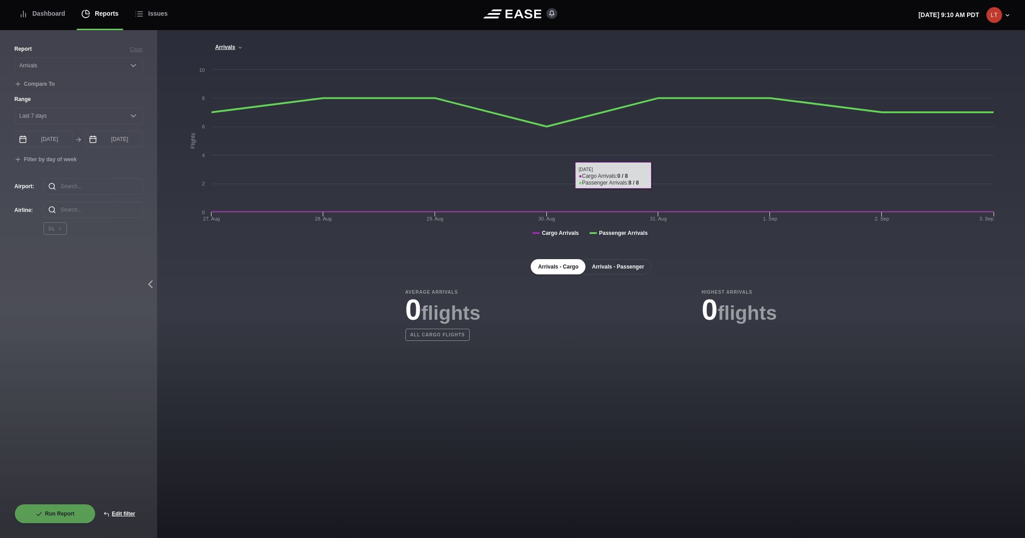
click at [614, 262] on button "Arrivals - Passenger" at bounding box center [618, 266] width 66 height 15
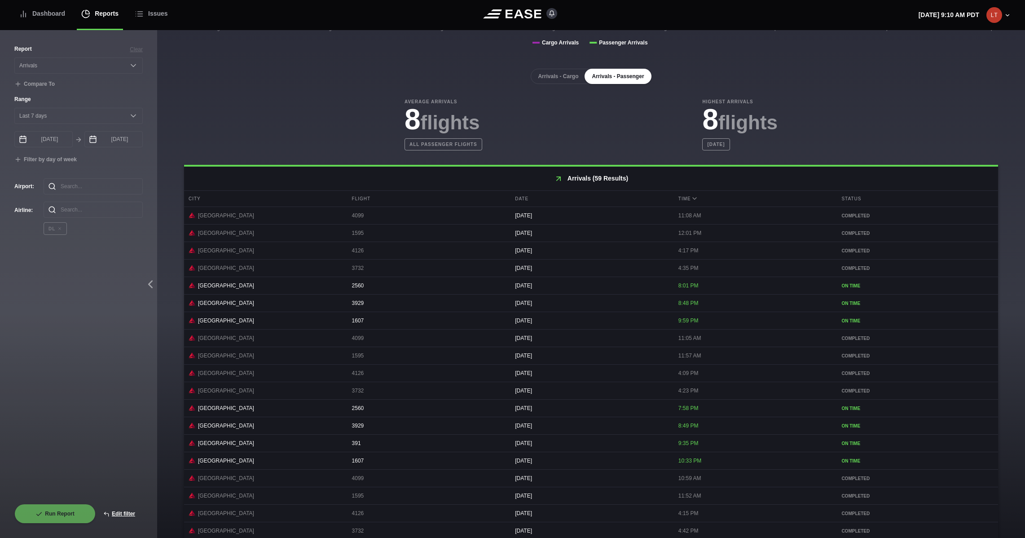
scroll to position [240, 0]
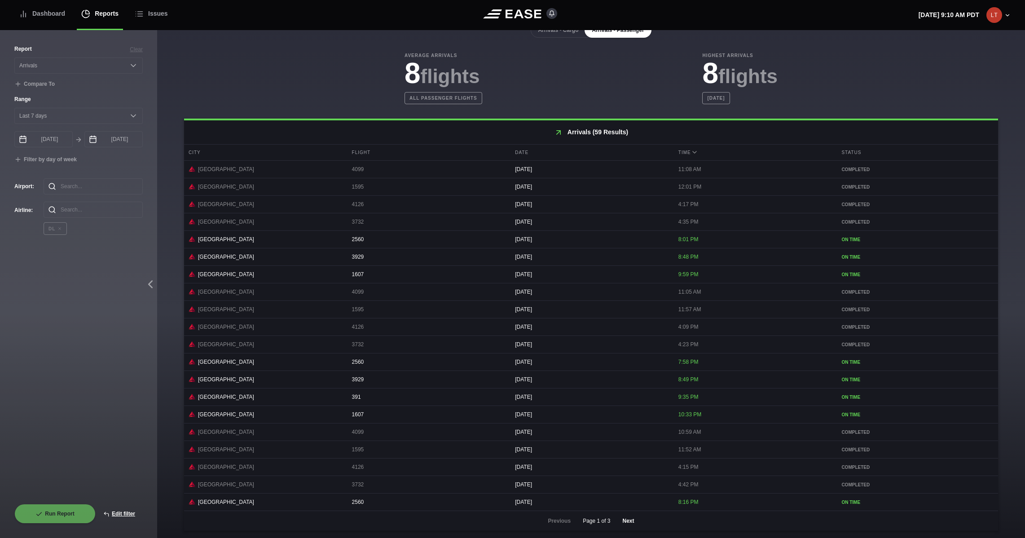
click at [626, 500] on button "Next" at bounding box center [628, 521] width 27 height 20
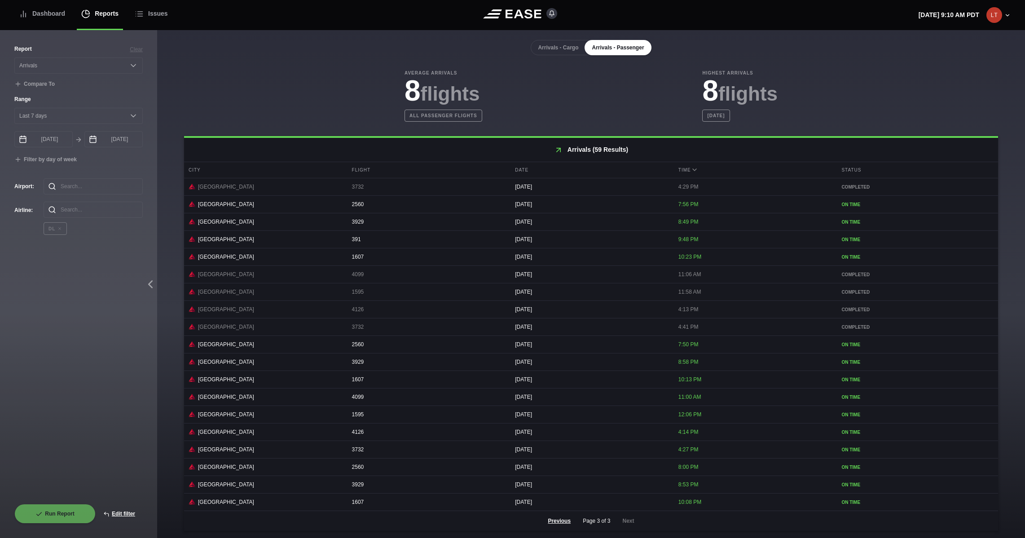
scroll to position [222, 0]
click at [626, 500] on div "Previous Page 3 of 3 Next" at bounding box center [591, 521] width 814 height 20
click at [567, 500] on button "Previous" at bounding box center [559, 521] width 38 height 20
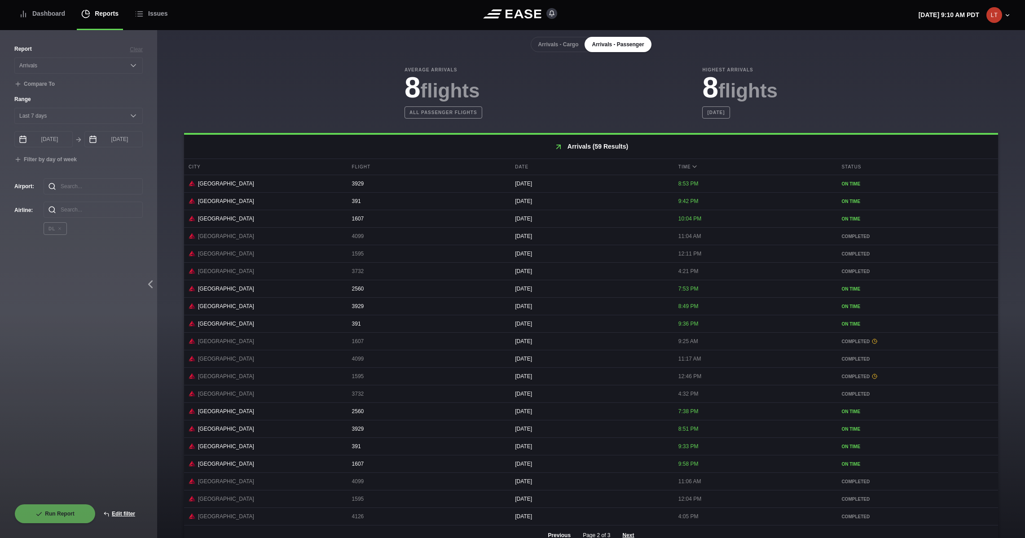
scroll to position [240, 0]
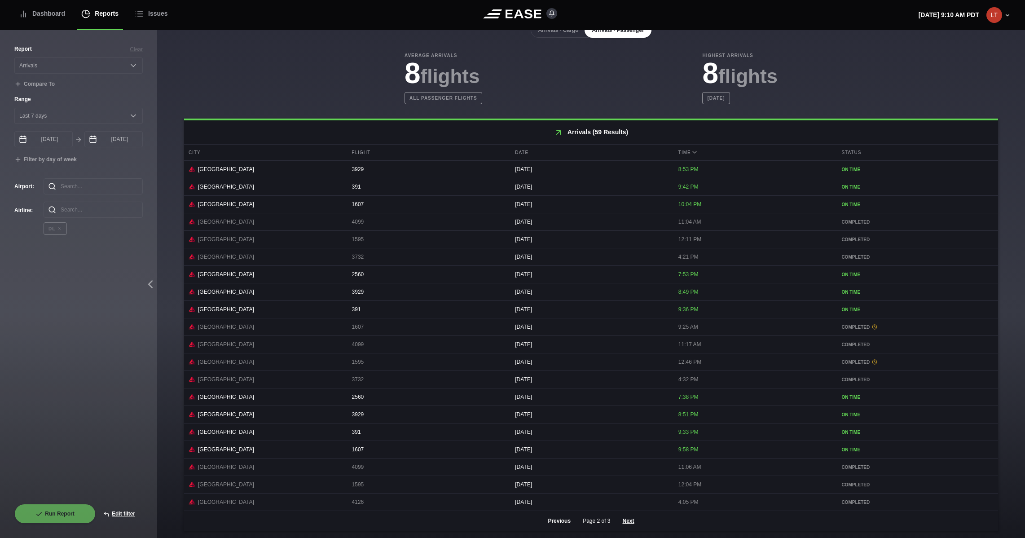
click at [568, 500] on button "Previous" at bounding box center [559, 521] width 38 height 20
click at [119, 500] on button "Edit filter" at bounding box center [119, 514] width 47 height 20
select select "Arrivals"
select select "0"
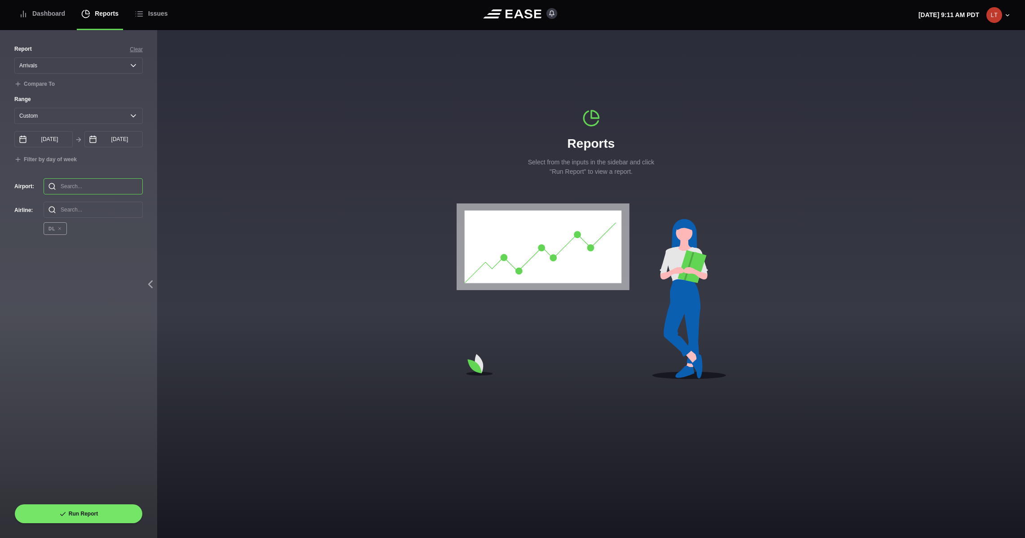
click at [94, 187] on input "text" at bounding box center [93, 186] width 99 height 16
click at [107, 207] on li "MSP - MN Minneapolis/St Paul Intl" at bounding box center [79, 214] width 128 height 35
type input "MSP"
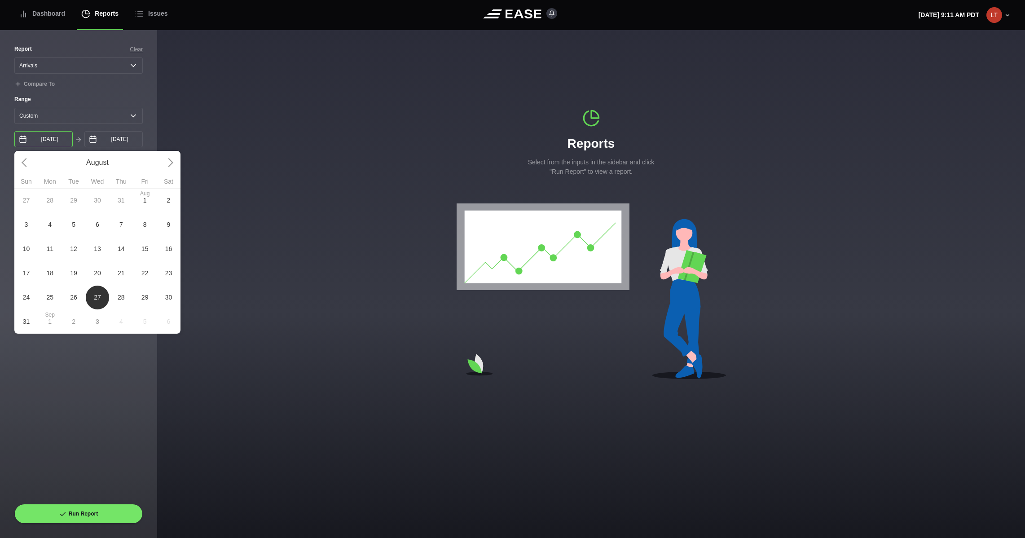
click at [27, 138] on input "08/27/2025" at bounding box center [43, 139] width 58 height 16
click at [95, 251] on span "13" at bounding box center [97, 248] width 7 height 9
type input "08/13/2025"
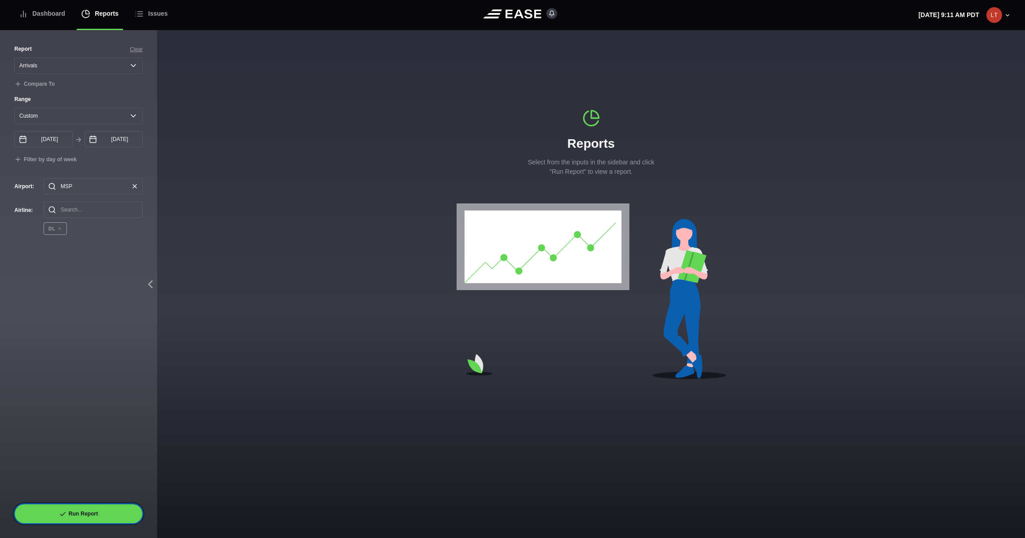
click at [89, 500] on button "Run Report" at bounding box center [78, 514] width 128 height 20
select select "Arrivals"
select select "0"
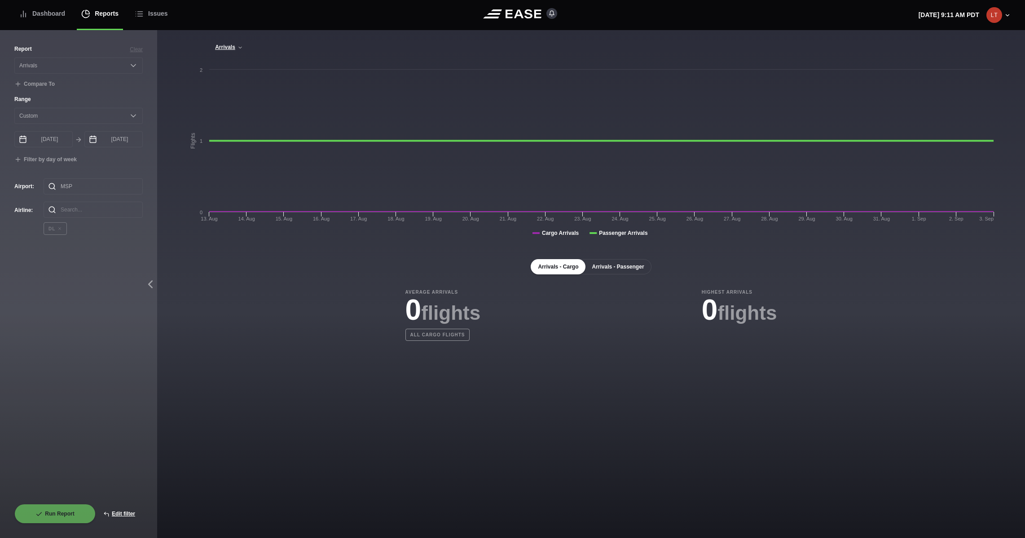
click at [625, 264] on button "Arrivals - Passenger" at bounding box center [618, 266] width 66 height 15
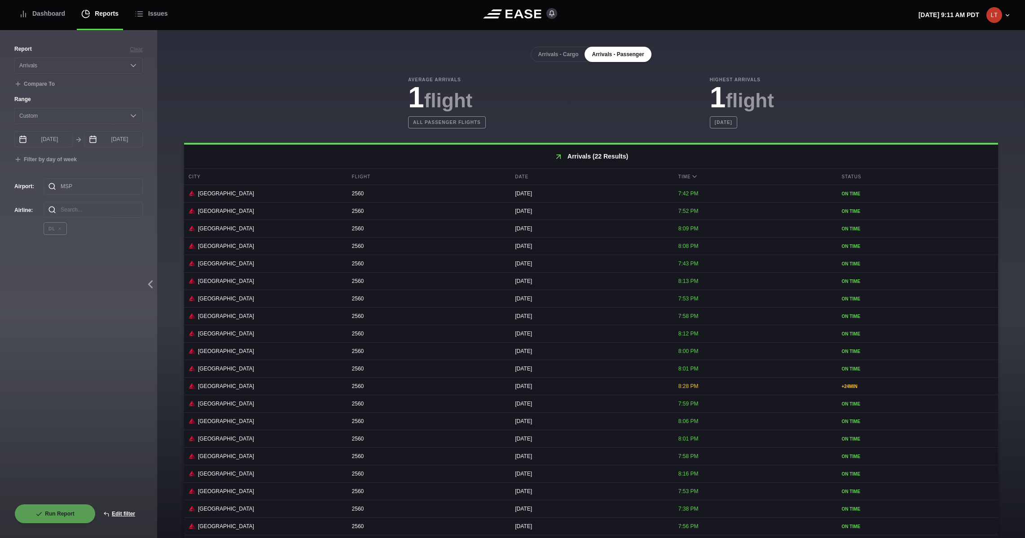
scroll to position [240, 0]
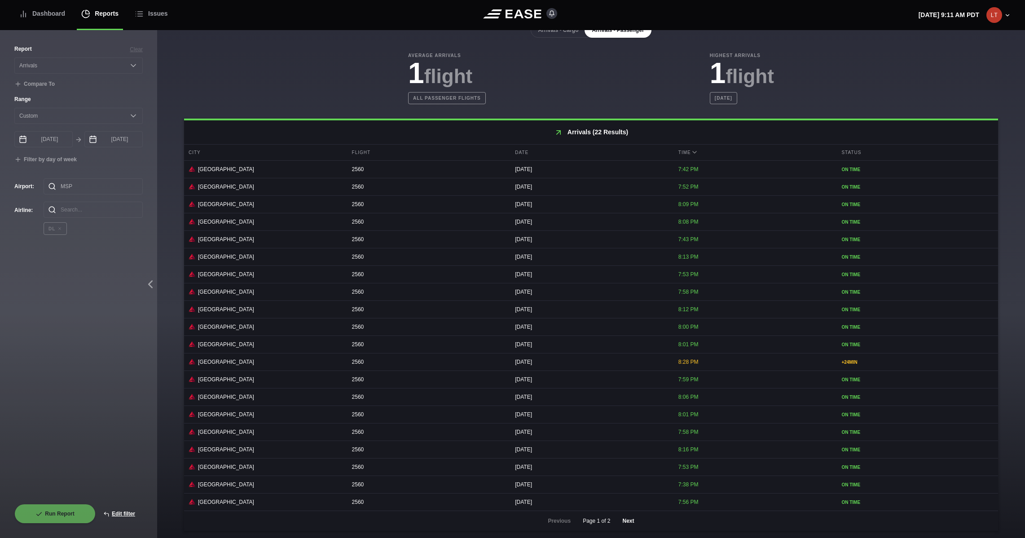
click at [630, 500] on button "Next" at bounding box center [628, 521] width 27 height 20
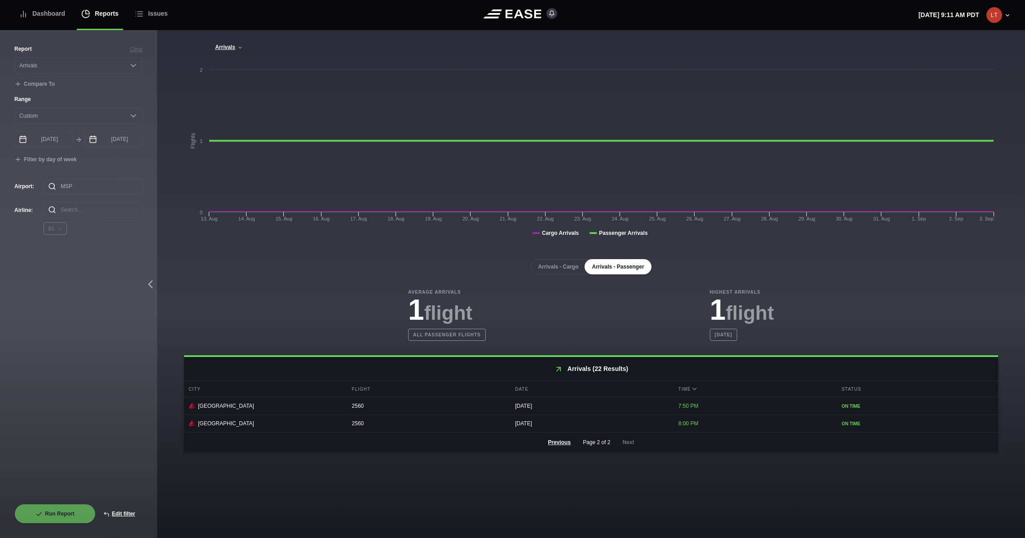
scroll to position [0, 0]
click at [555, 443] on button "Previous" at bounding box center [559, 442] width 38 height 20
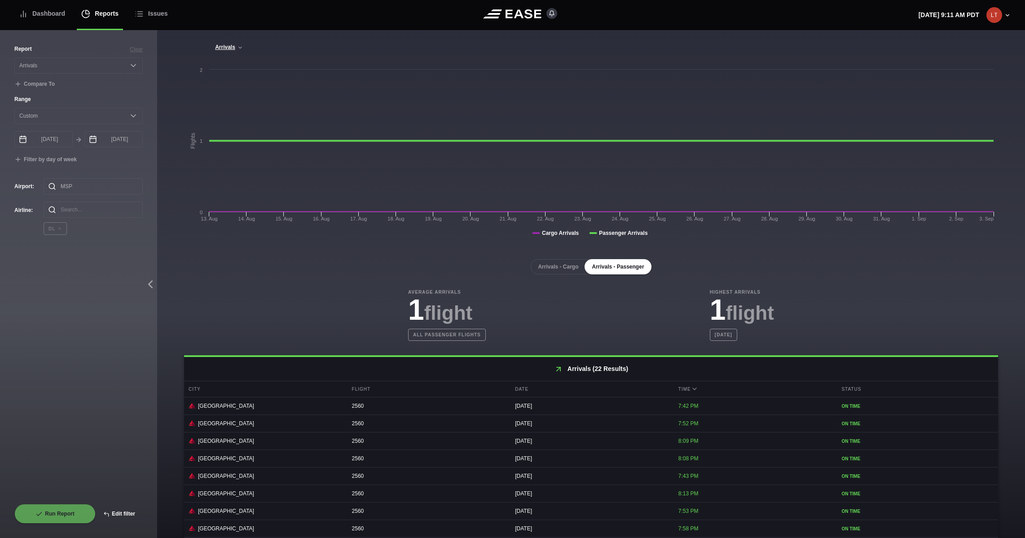
click at [121, 500] on button "Edit filter" at bounding box center [119, 514] width 47 height 20
select select "Arrivals"
select select "0"
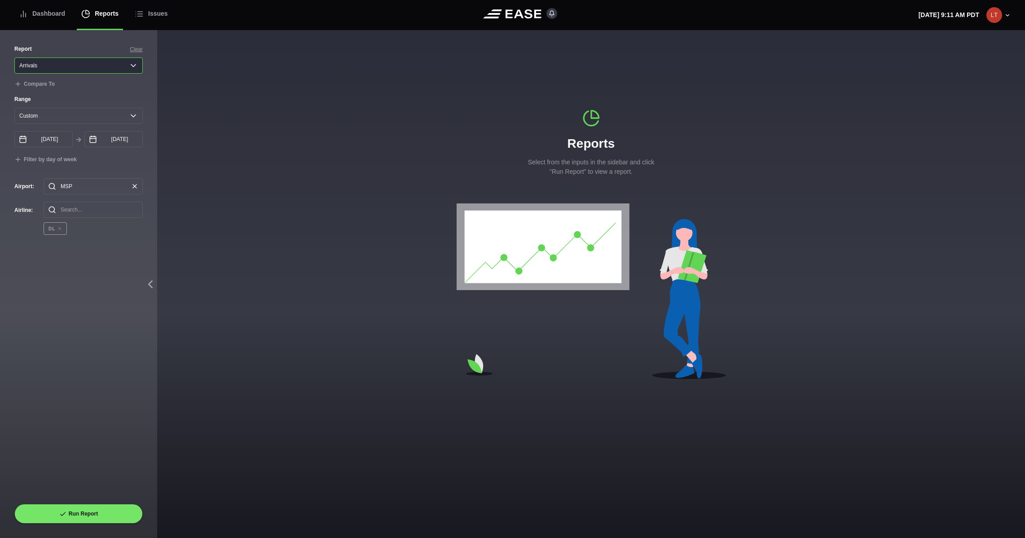
click at [84, 63] on select "Select a report... Arrivals Common Use Daily Throughput Departures Passenger Pr…" at bounding box center [78, 65] width 128 height 16
select select "Departures"
click at [14, 57] on select "Select a report... Arrivals Common Use Daily Throughput Departures Passenger Pr…" at bounding box center [78, 65] width 128 height 16
click at [106, 500] on button "Run Report" at bounding box center [78, 514] width 128 height 20
select select "Departures"
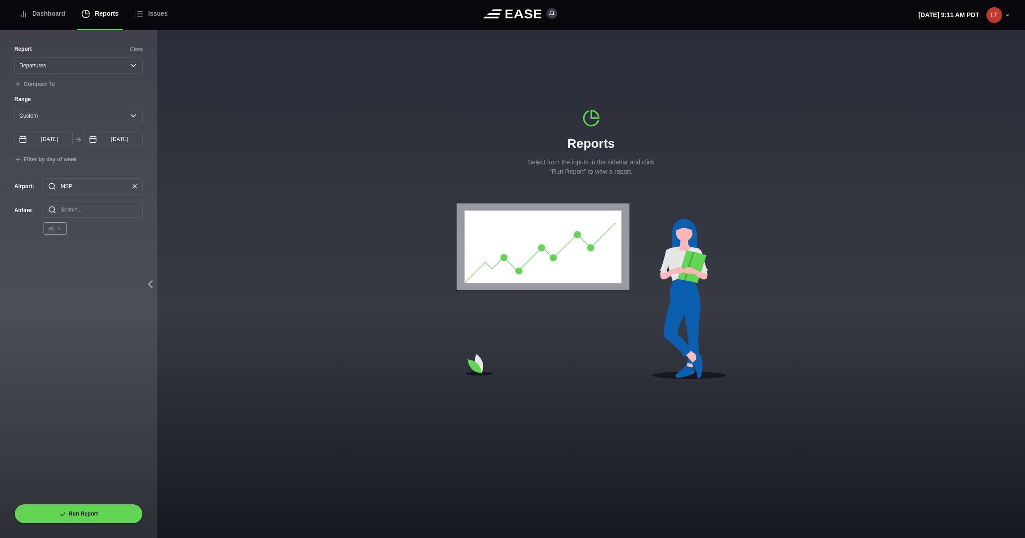
select select "0"
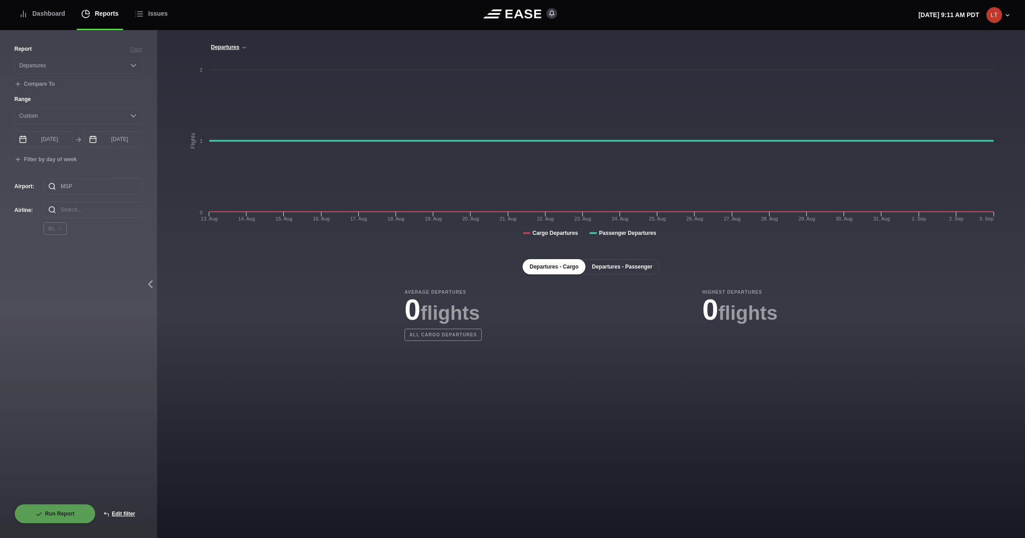
click at [631, 263] on button "Departures - Passenger" at bounding box center [622, 266] width 75 height 15
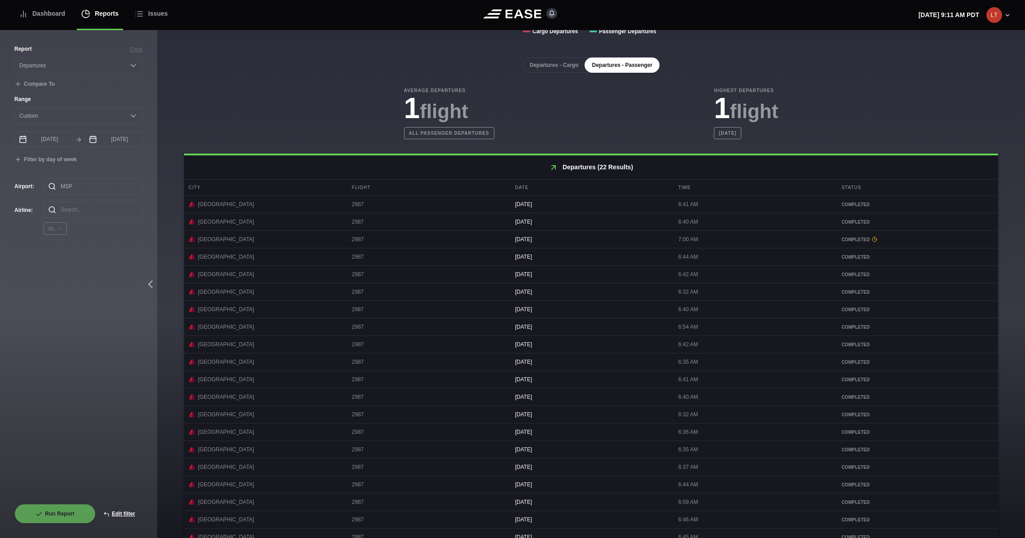
scroll to position [240, 0]
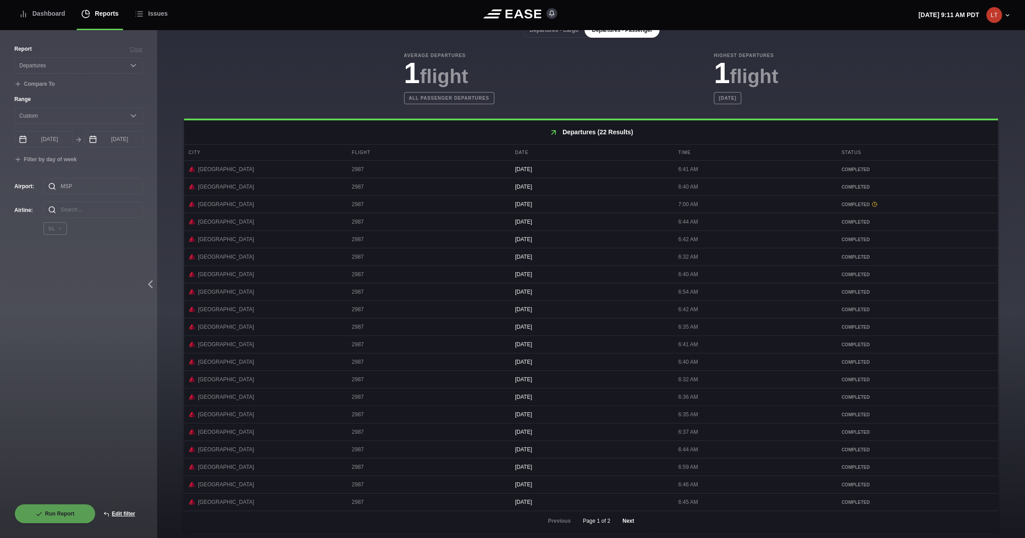
click at [630, 500] on button "Next" at bounding box center [628, 521] width 27 height 20
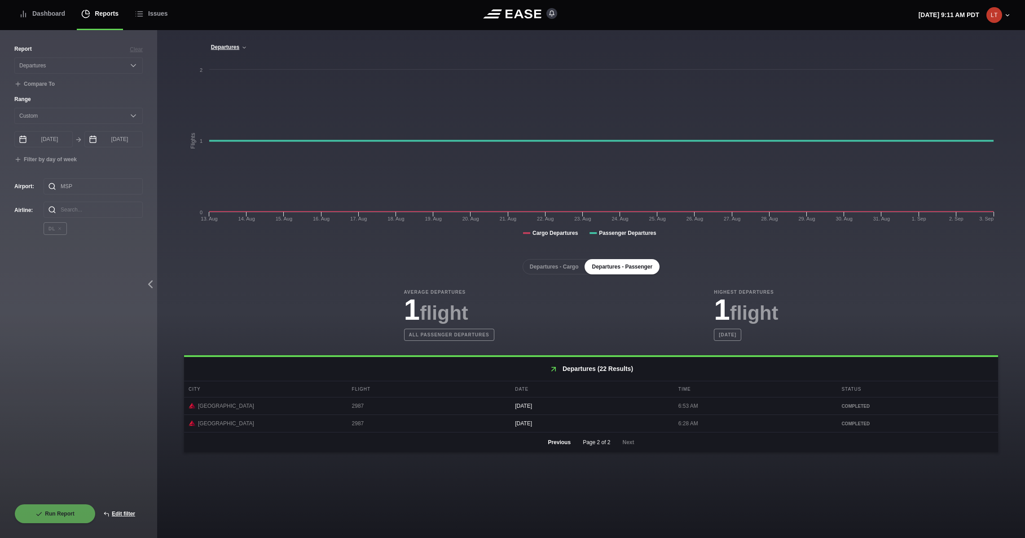
click at [562, 443] on button "Previous" at bounding box center [559, 442] width 38 height 20
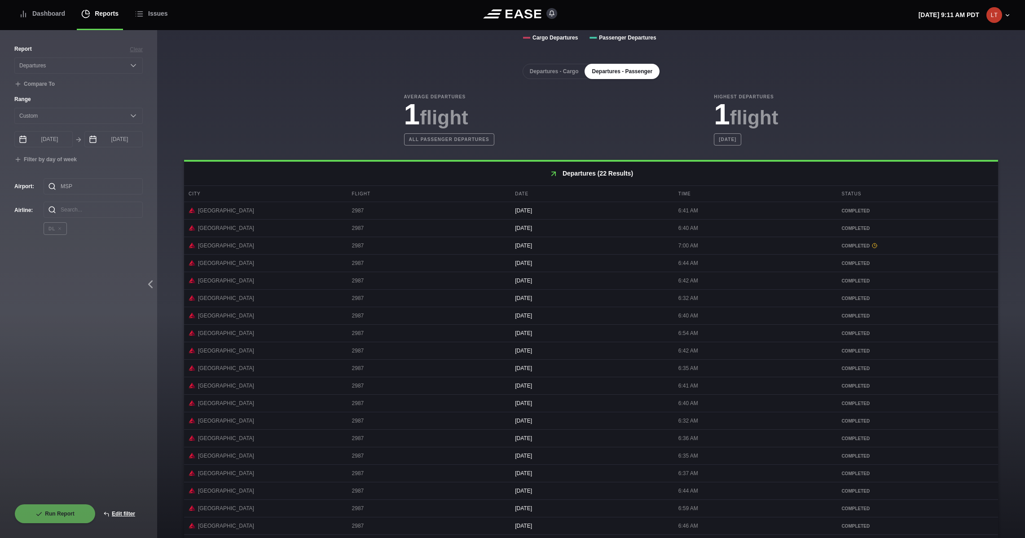
scroll to position [195, 0]
